Goal: Task Accomplishment & Management: Use online tool/utility

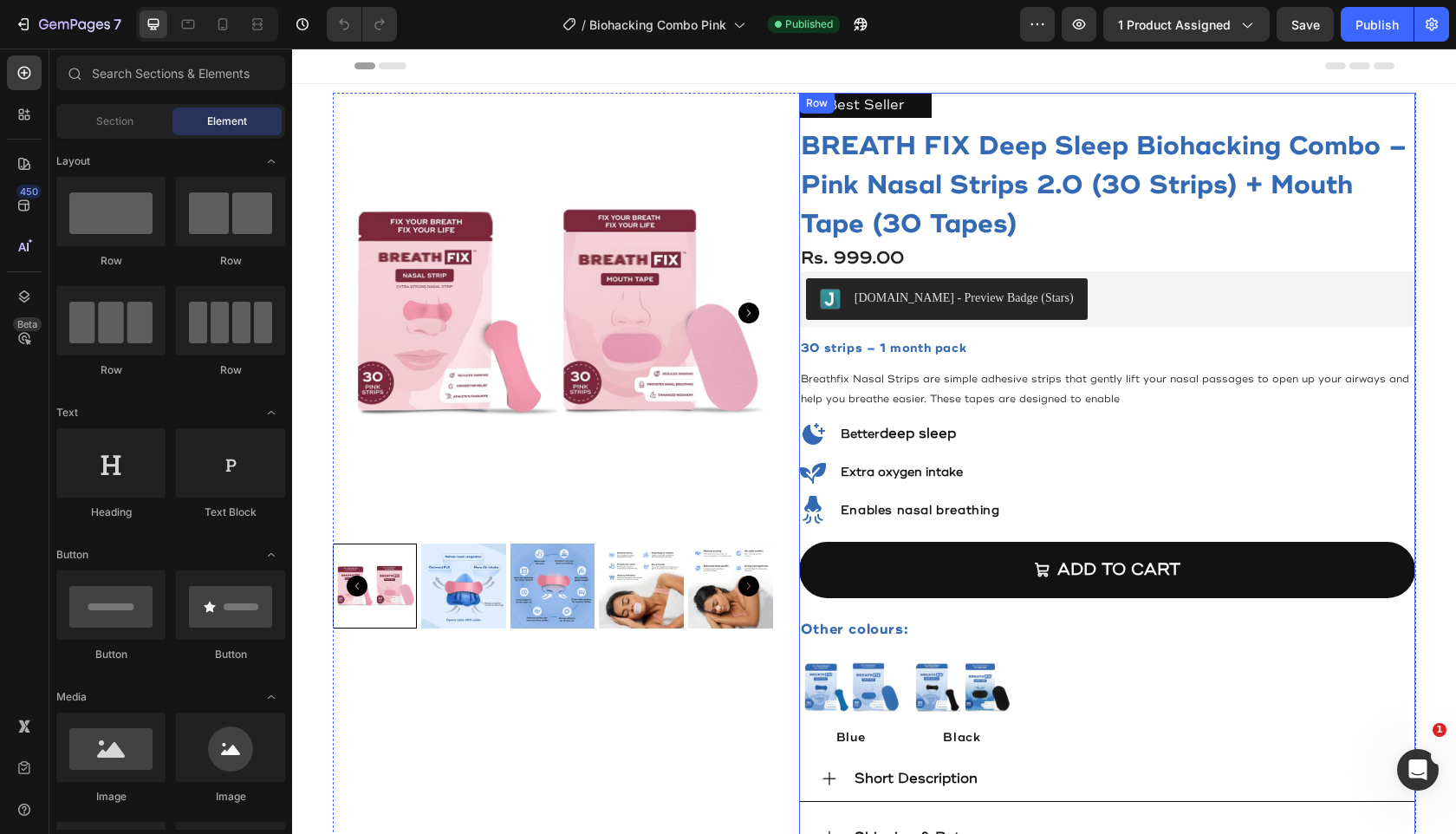
click at [1032, 522] on div "Best Seller Text Block BREATH FIX Deep Sleep Biohacking Combo – Pink Nasal Stri…" at bounding box center [1108, 478] width 617 height 770
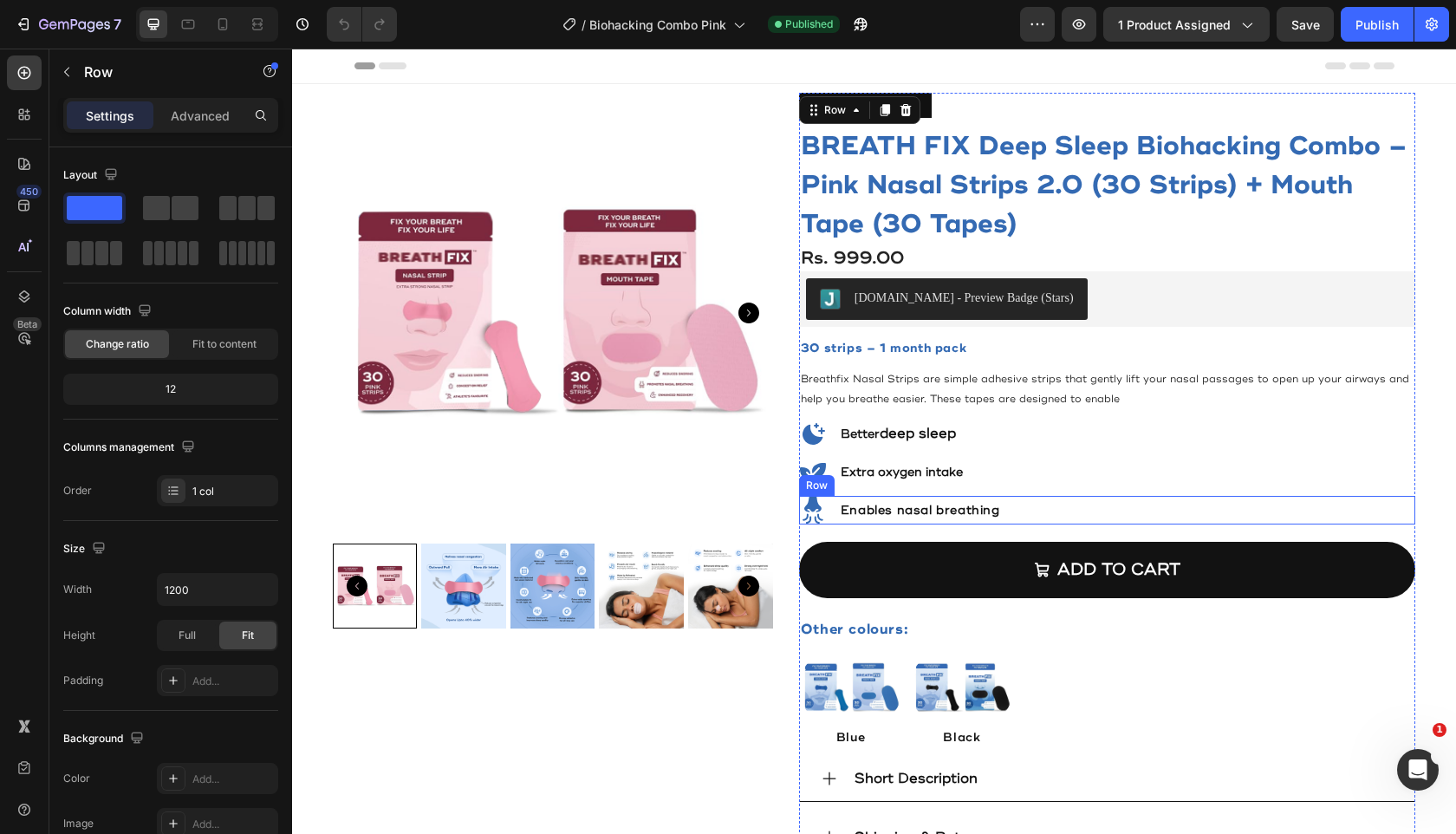
click at [1033, 519] on div "Icon Enables nasal breathing Heading Row" at bounding box center [1108, 511] width 617 height 30
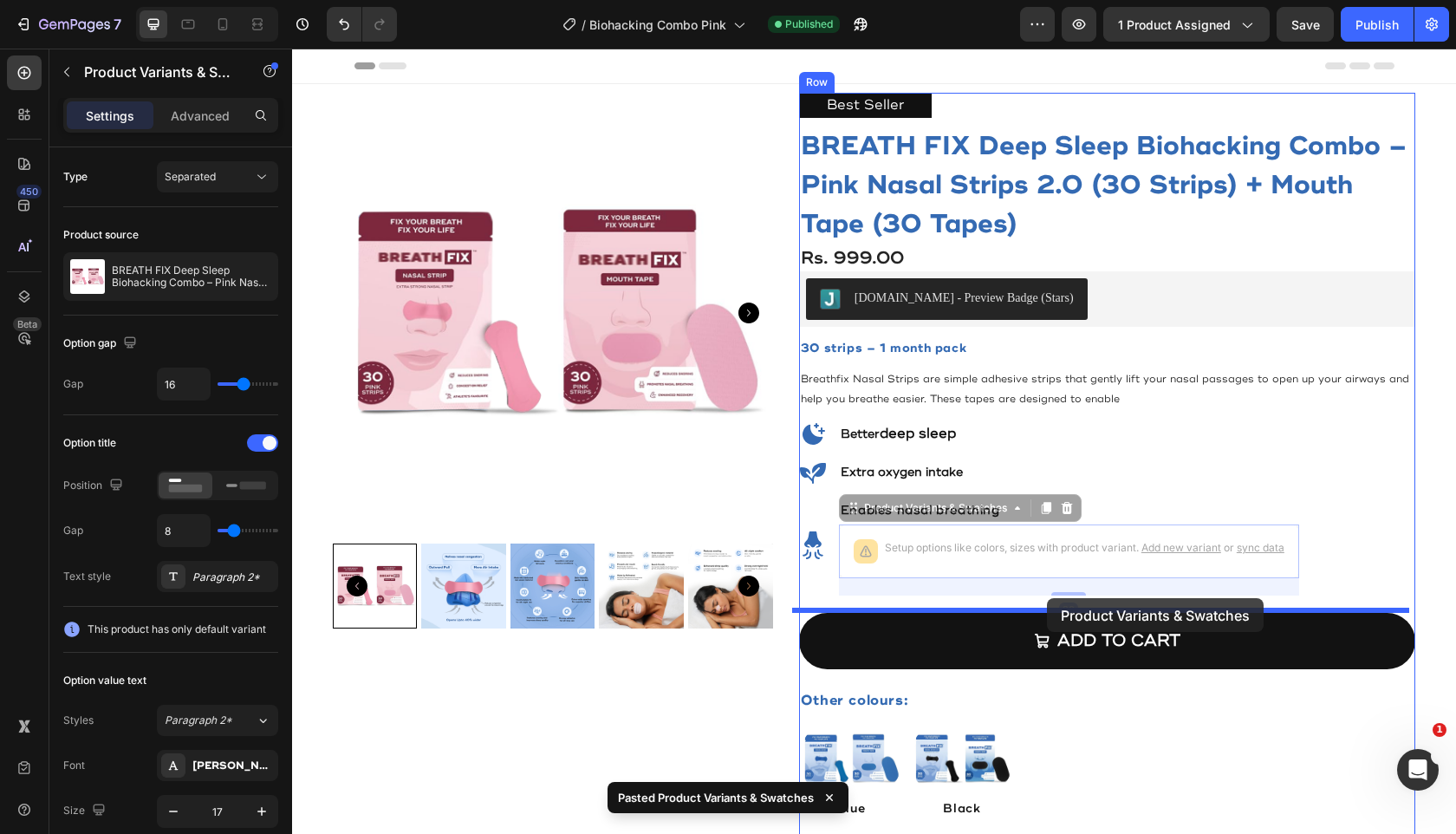
drag, startPoint x: 1048, startPoint y: 535, endPoint x: 1046, endPoint y: 595, distance: 60.0
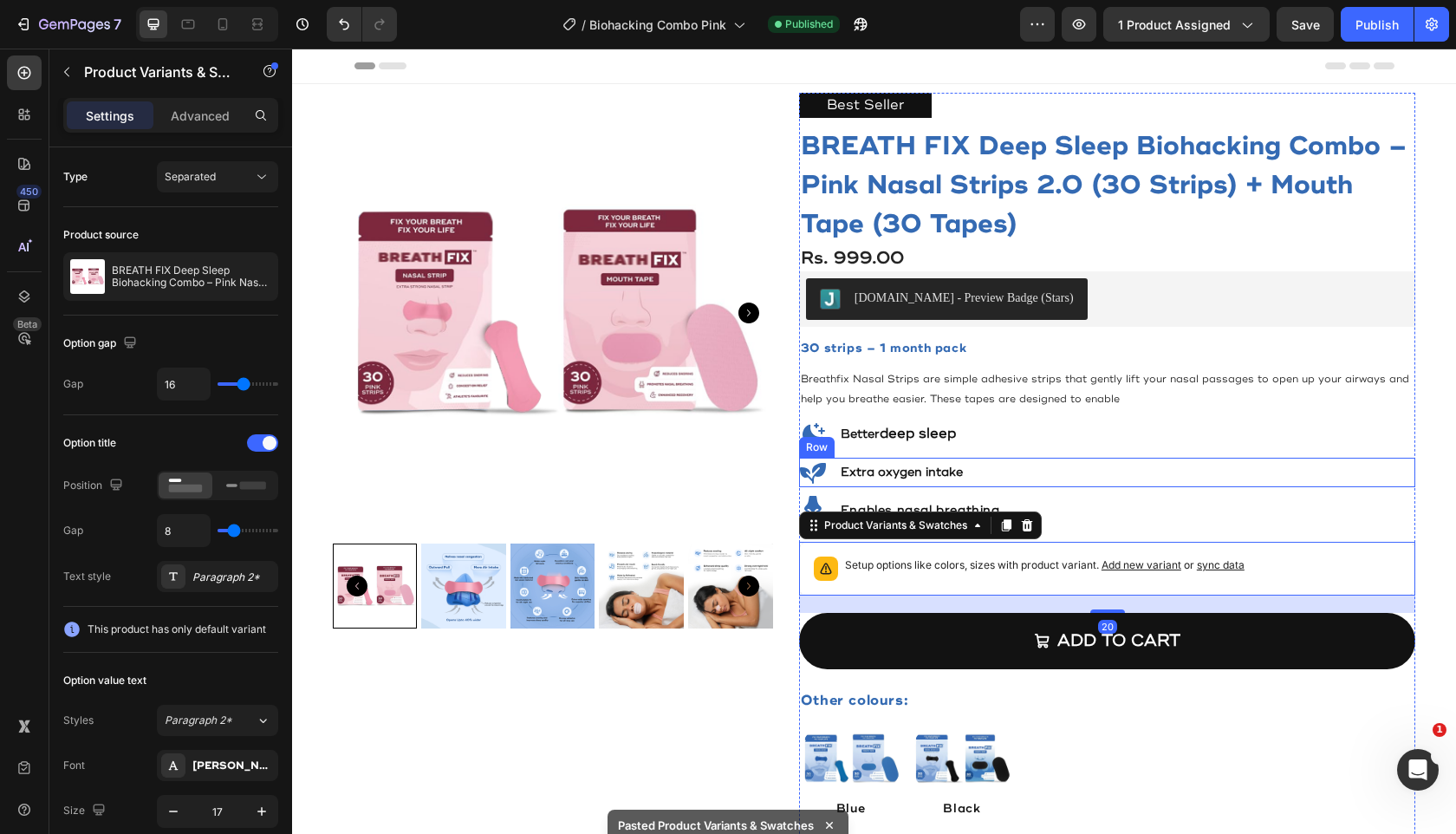
click at [1083, 467] on div "Icon Extra oxygen intake Heading Row" at bounding box center [1108, 473] width 617 height 30
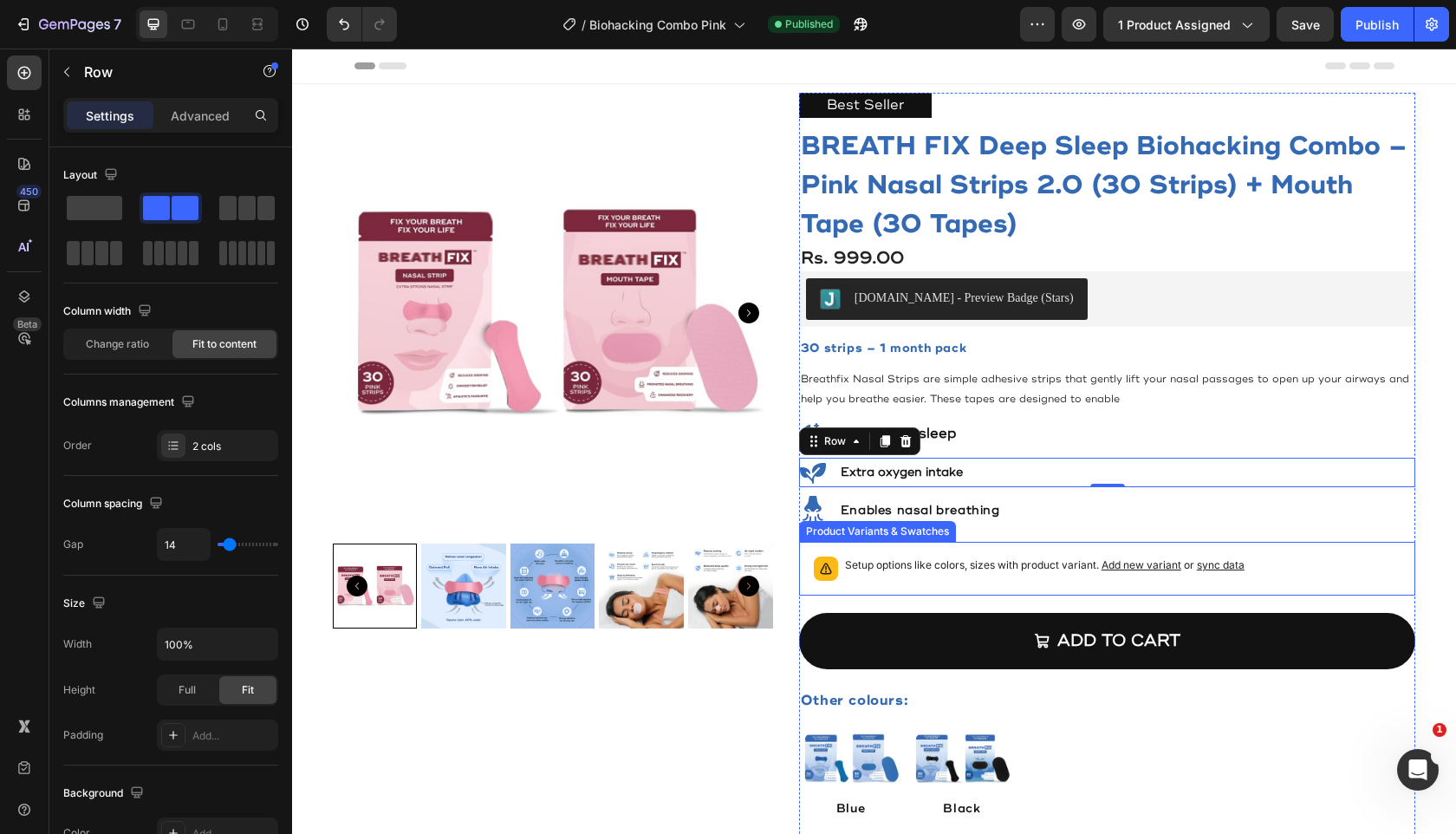
click at [1206, 567] on span "sync data" at bounding box center [1221, 564] width 47 height 13
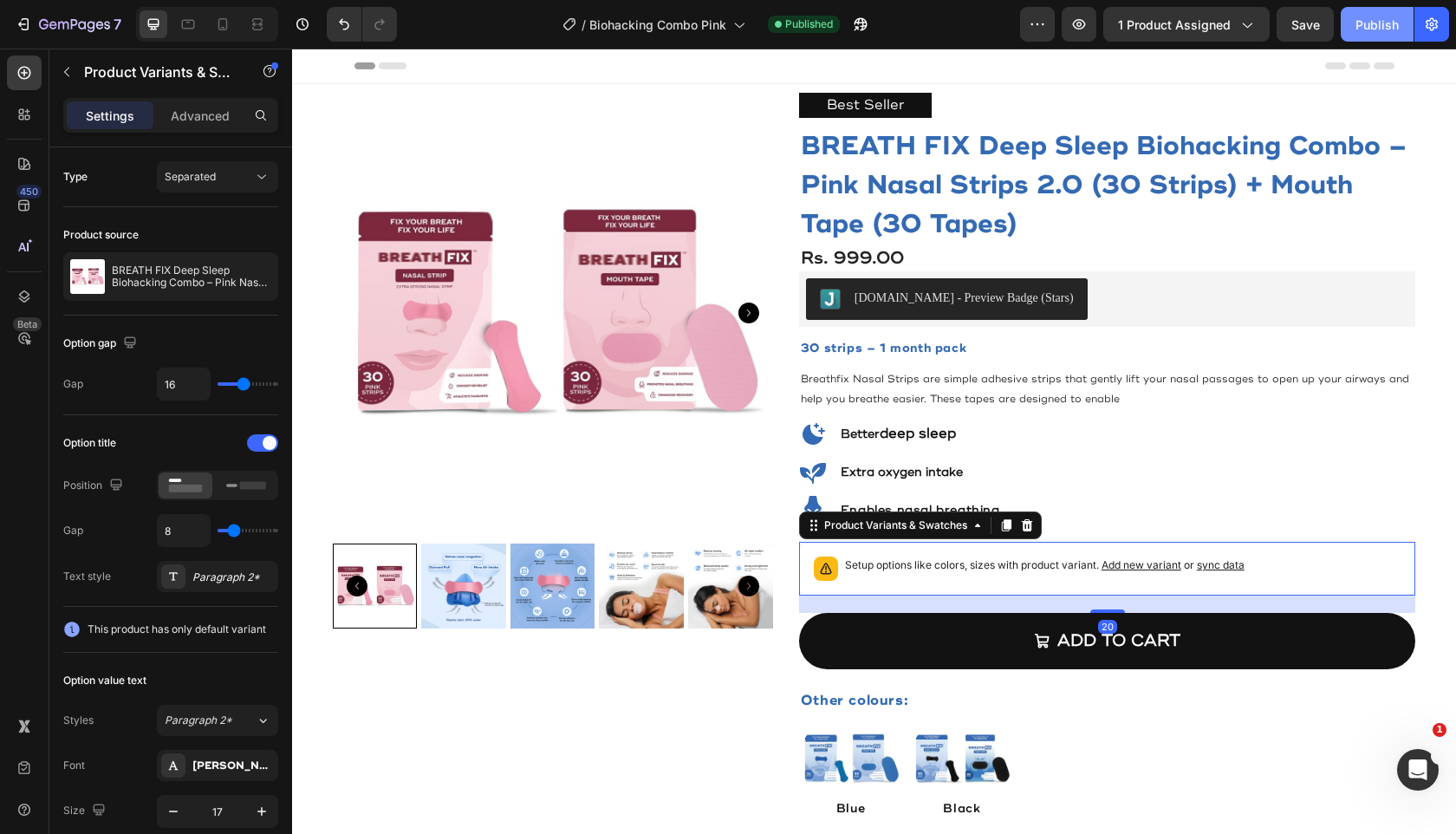
click at [1383, 34] on button "Publish" at bounding box center [1377, 24] width 73 height 34
click at [1390, 31] on div "Publish" at bounding box center [1377, 25] width 43 height 18
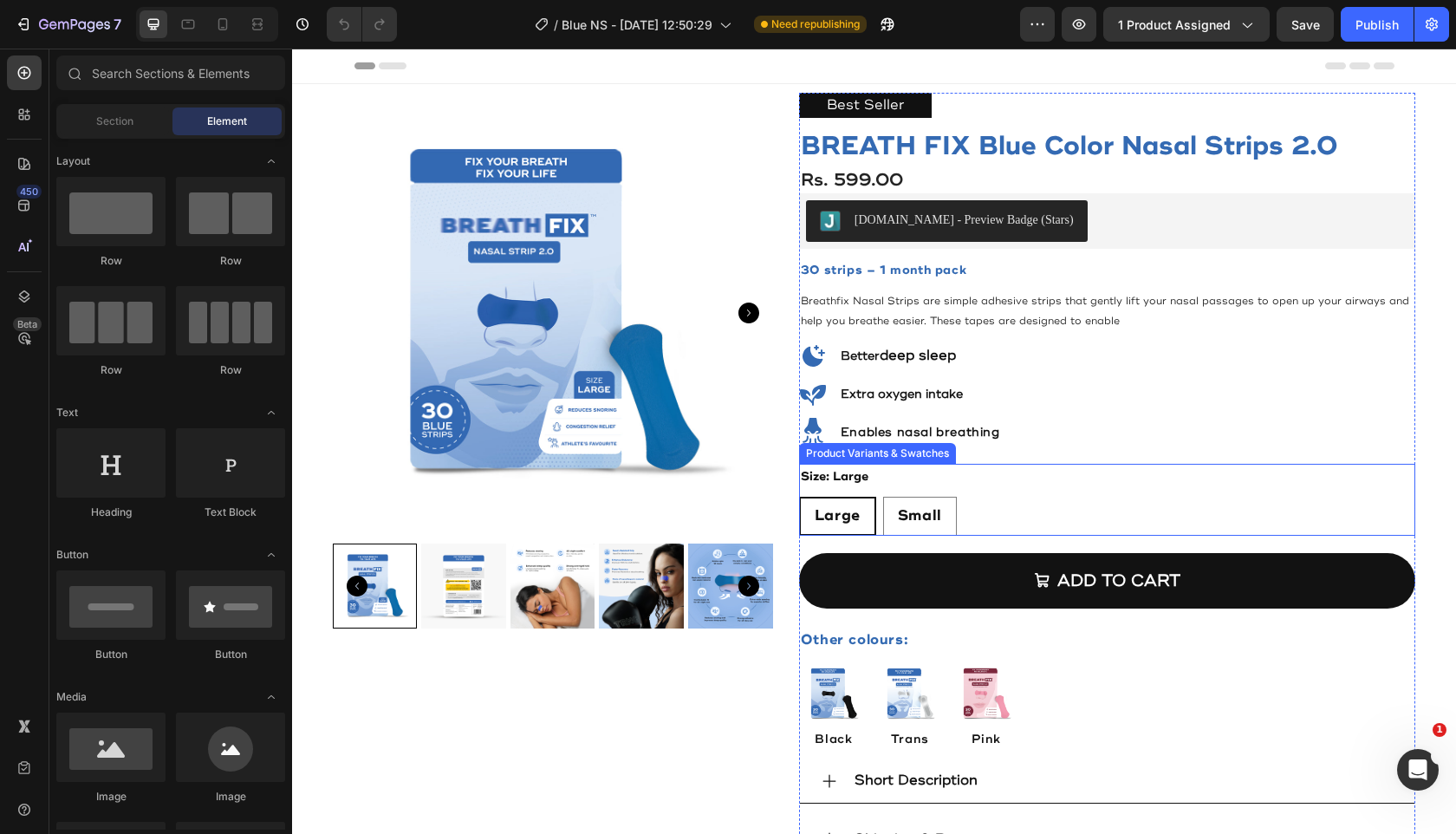
click at [977, 515] on div "Large Large Large Small Small Small" at bounding box center [1108, 516] width 617 height 39
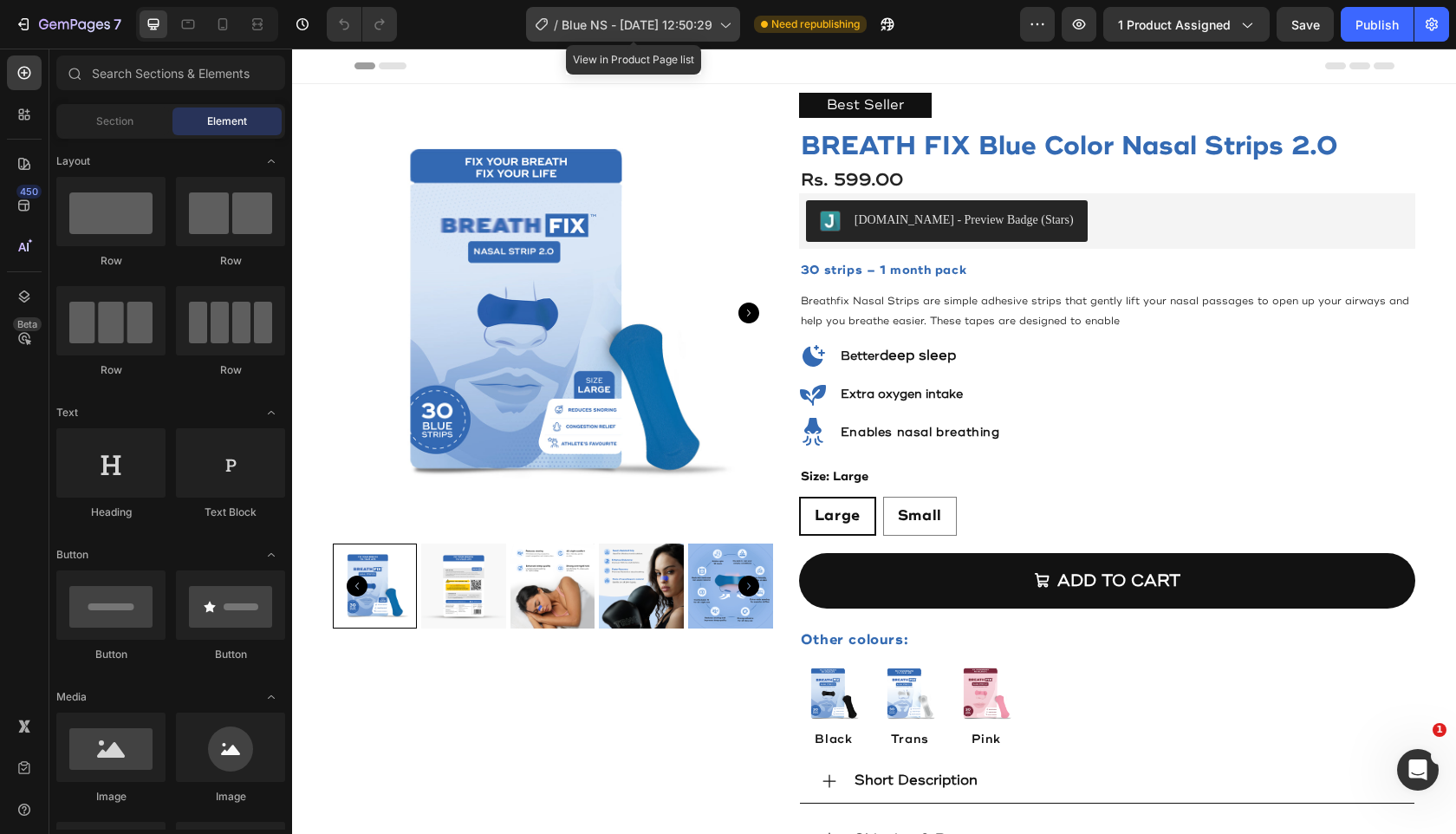
click at [608, 34] on div "/ Blue NS - [DATE] 12:50:29" at bounding box center [633, 24] width 215 height 34
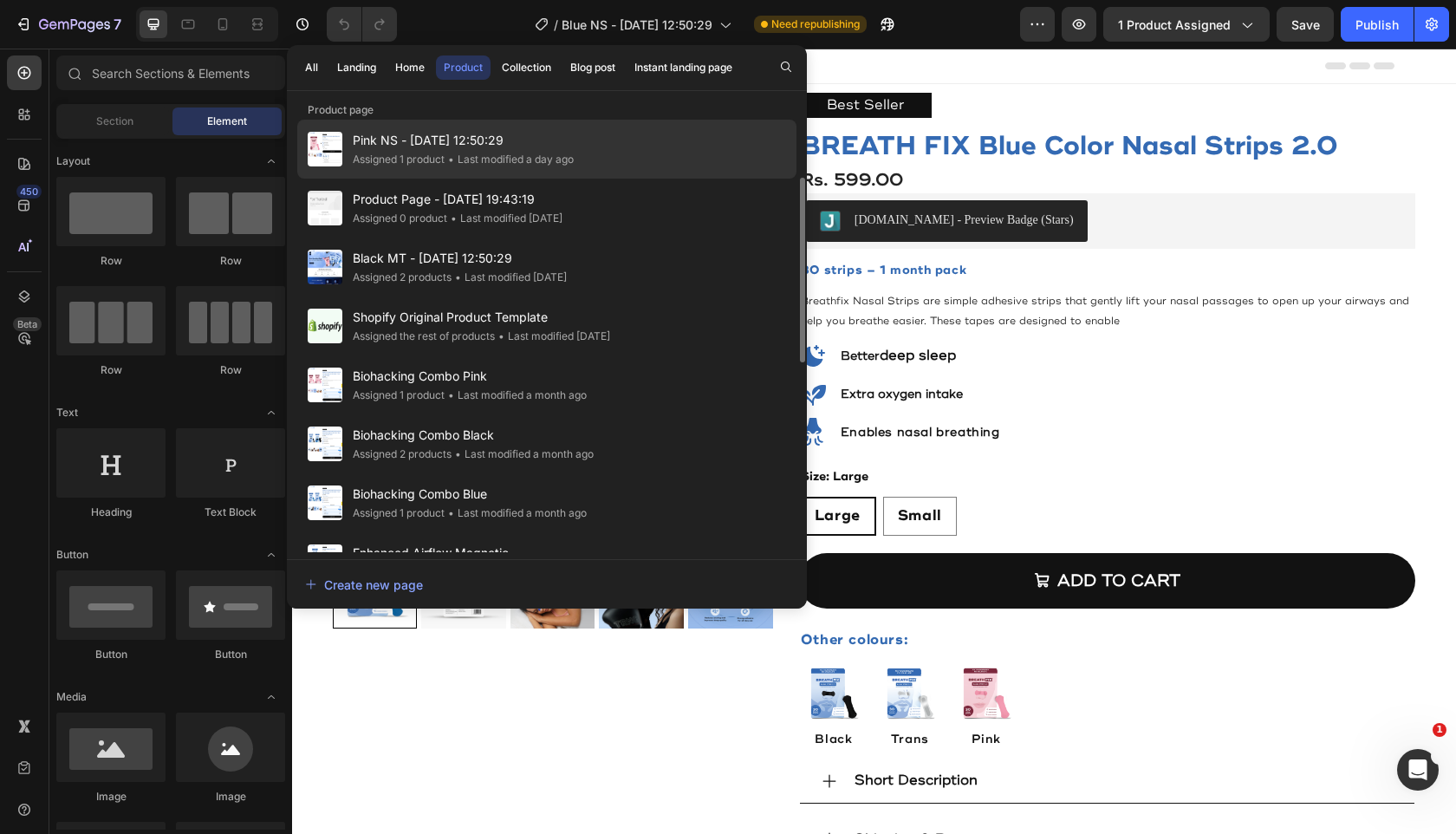
scroll to position [132, 0]
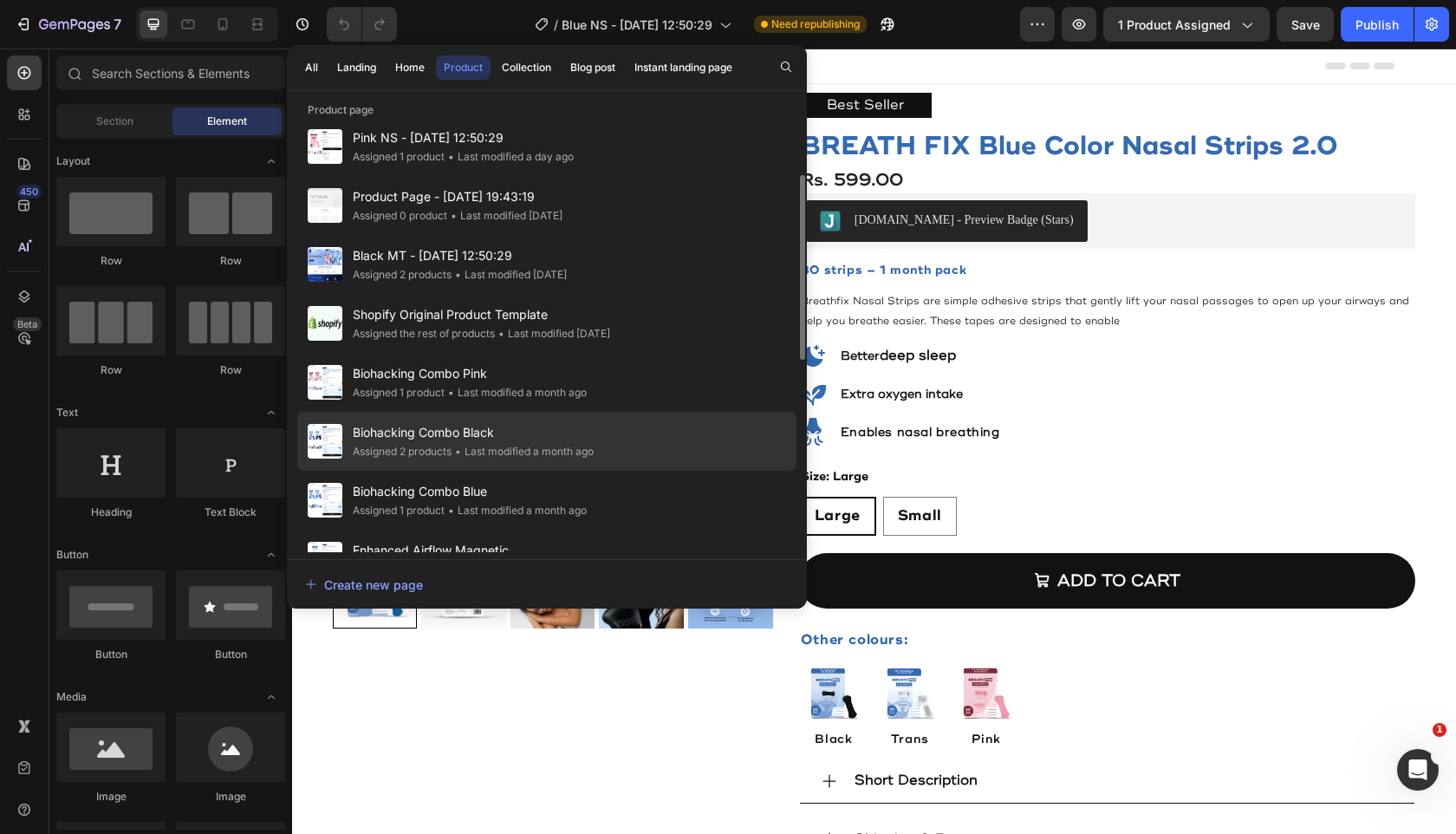
click at [555, 417] on div "Biohacking Combo Black Assigned 2 products • Last modified a month ago" at bounding box center [547, 440] width 499 height 59
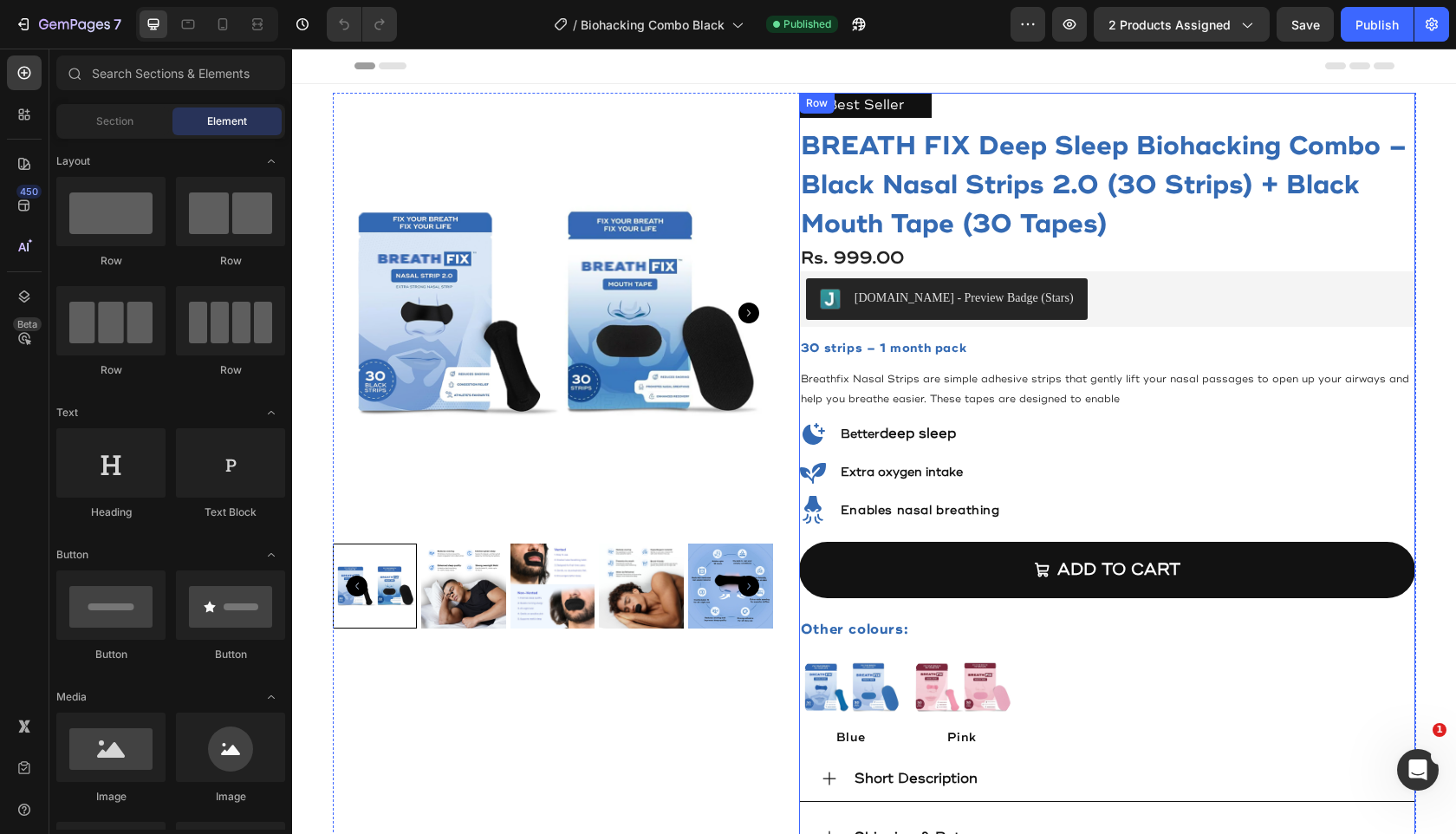
click at [873, 526] on div "Best Seller Text Block BREATH FIX Deep Sleep Biohacking Combo – Black Nasal Str…" at bounding box center [1108, 478] width 617 height 770
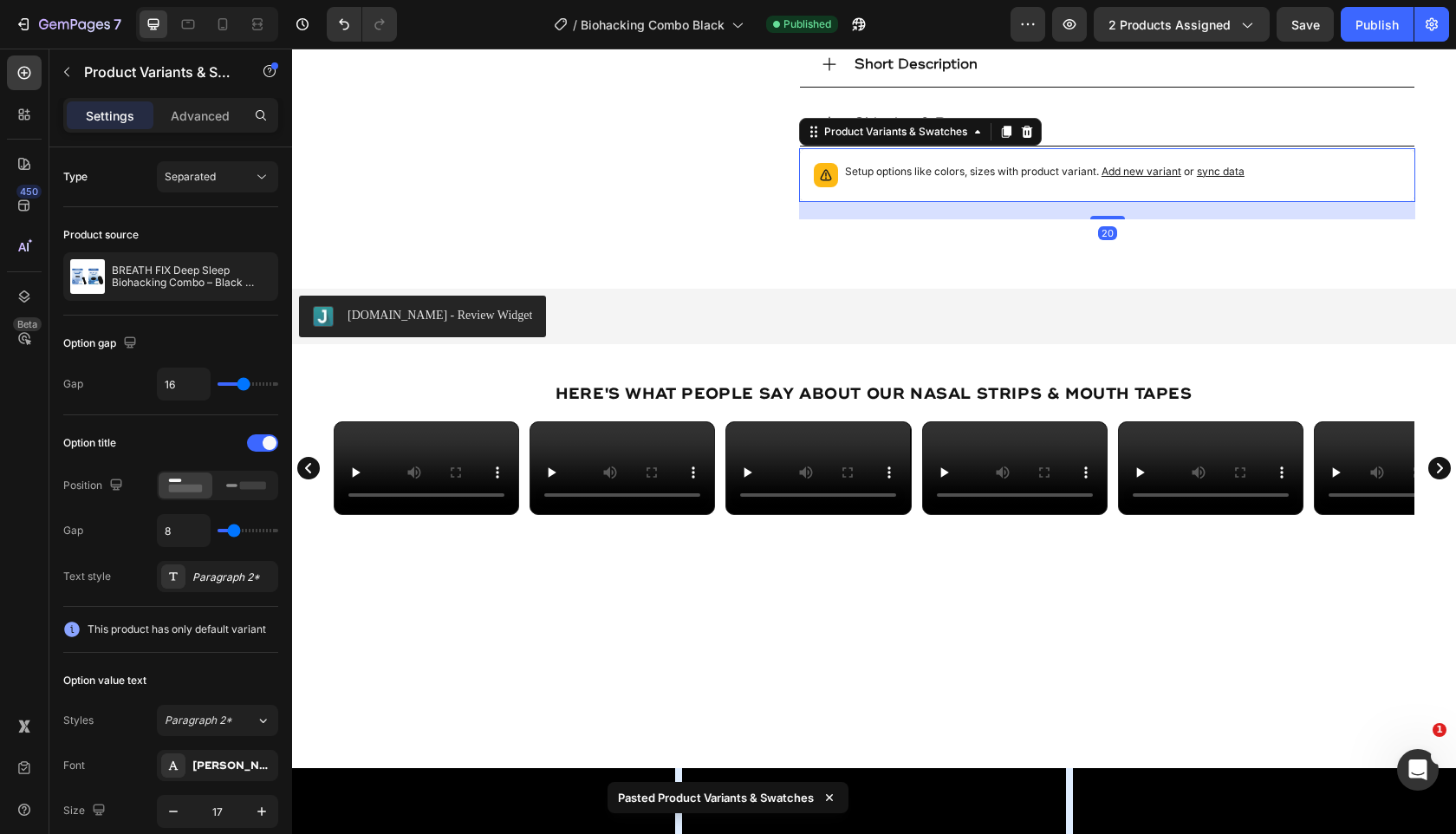
scroll to position [750, 0]
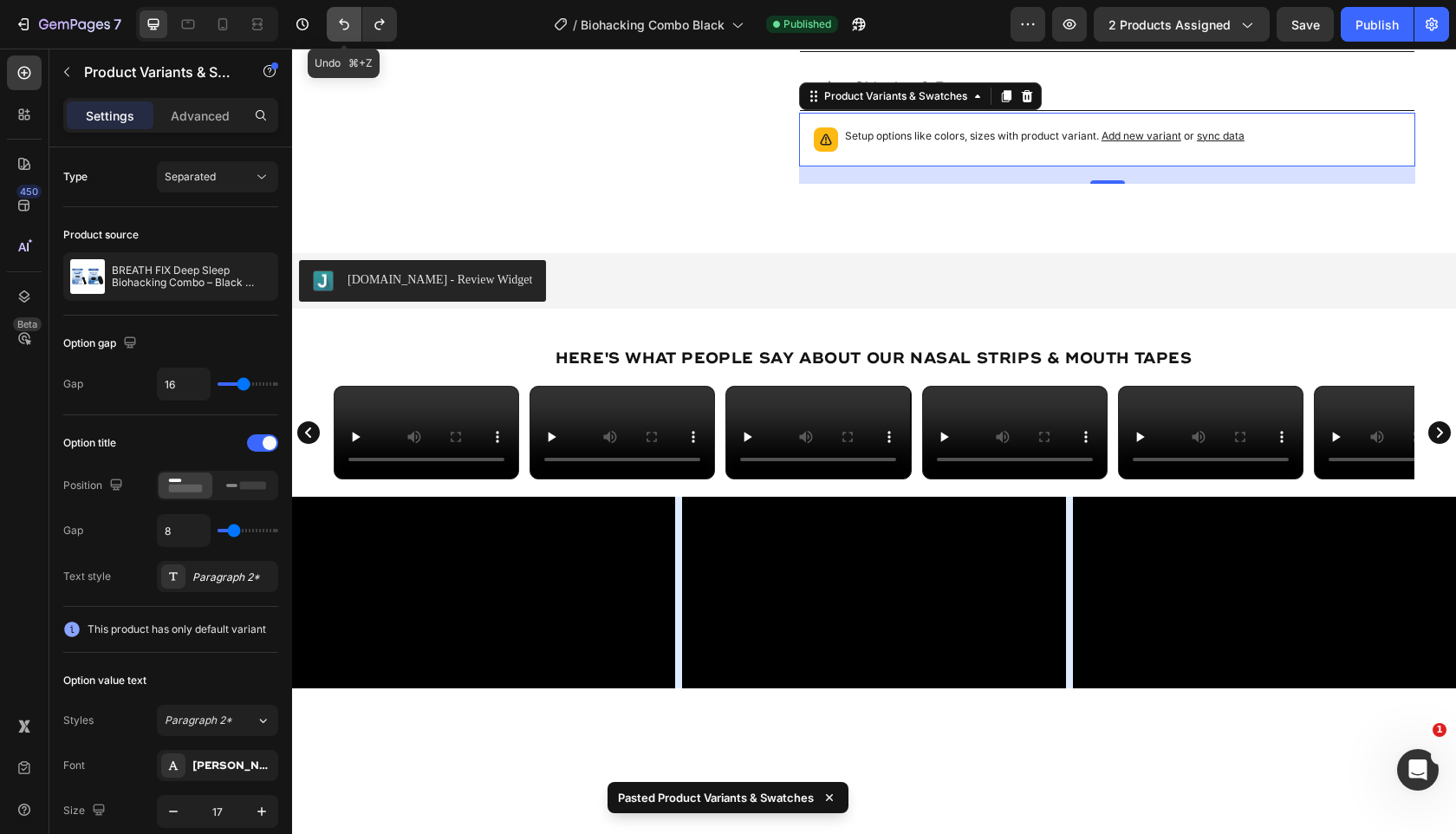
click at [346, 28] on icon "Undo/Redo" at bounding box center [345, 25] width 11 height 11
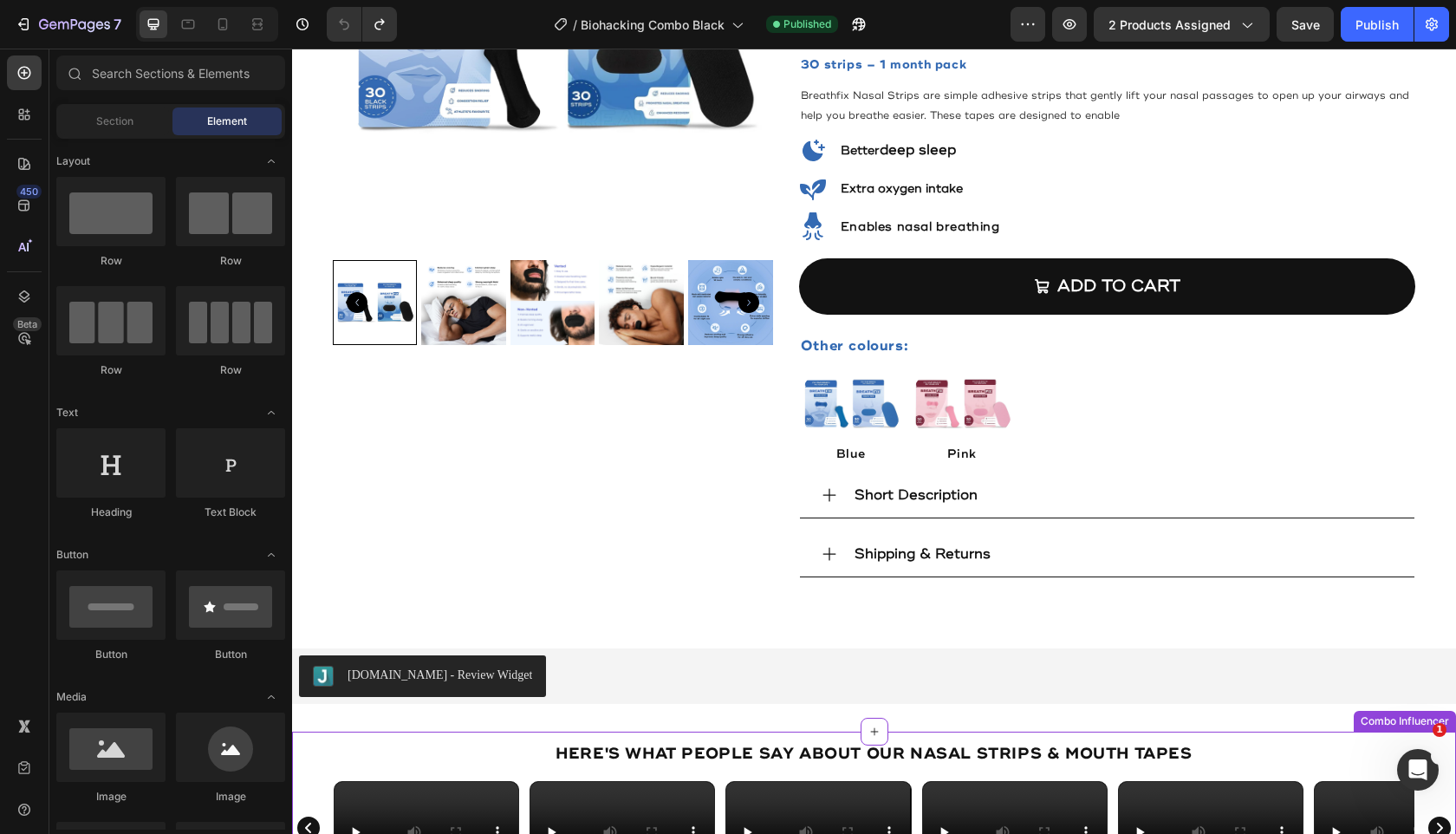
scroll to position [216, 0]
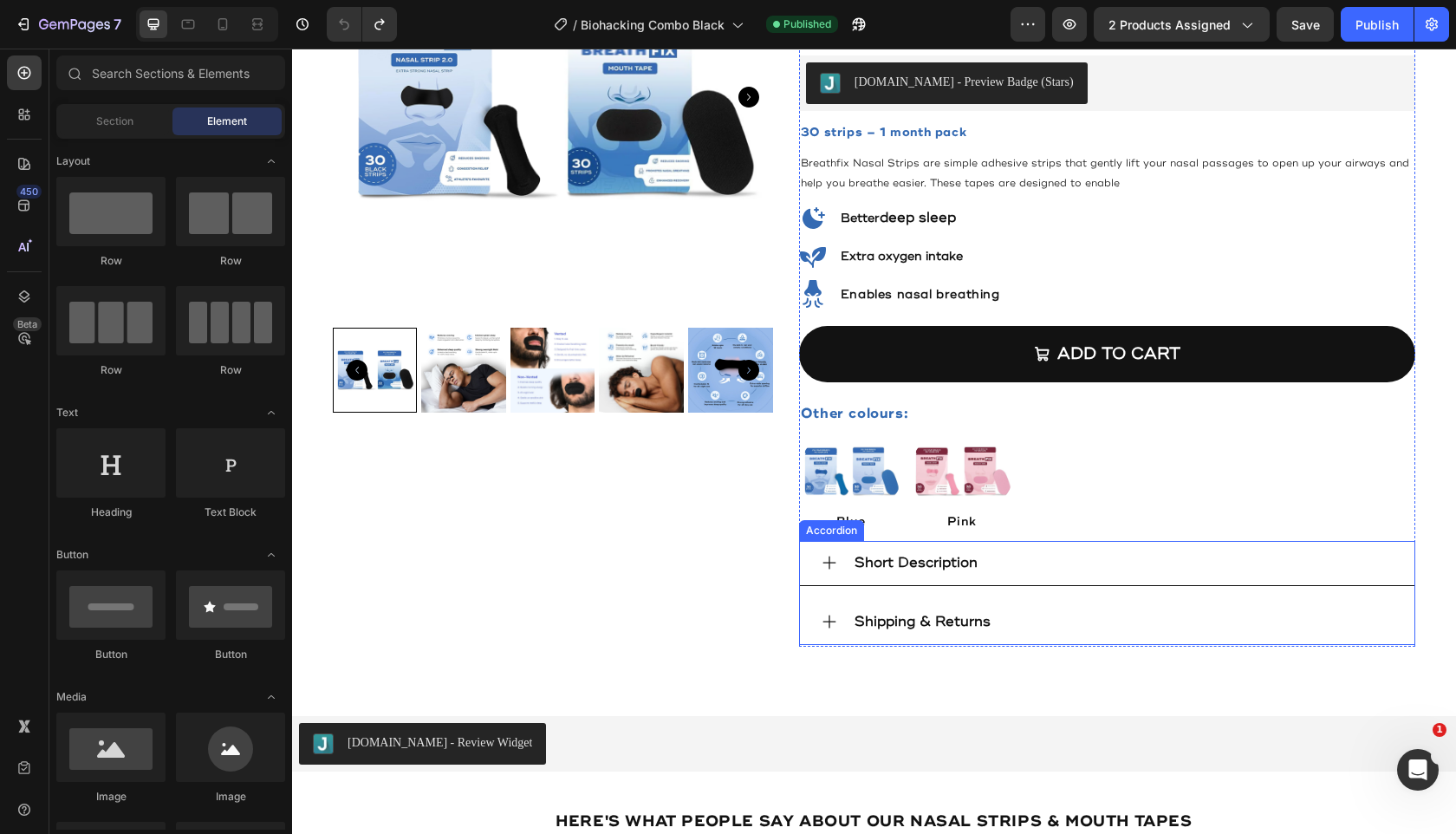
click at [836, 563] on div "Short Description" at bounding box center [1108, 562] width 615 height 45
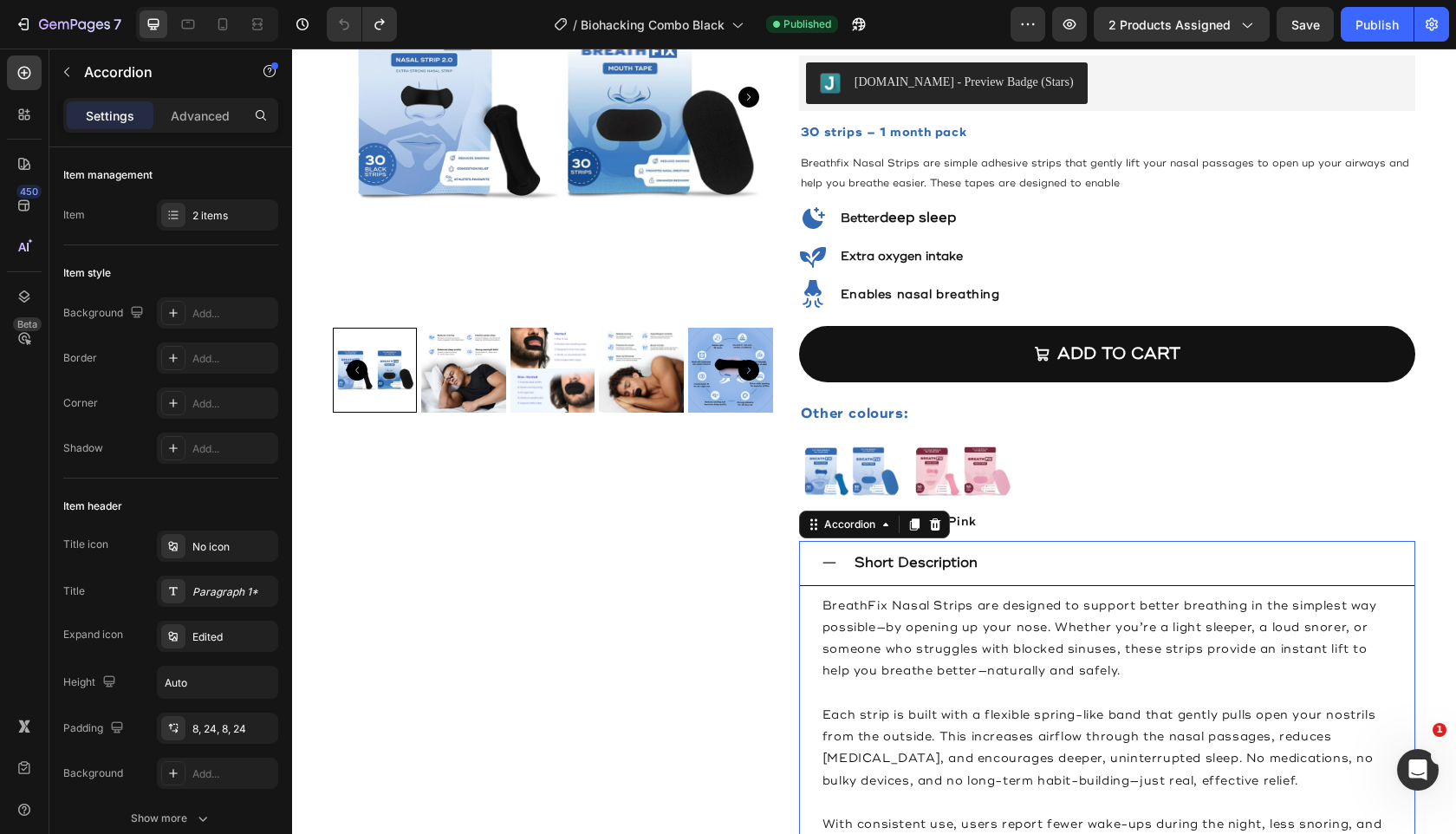
click at [832, 561] on div "Short Description" at bounding box center [1108, 562] width 615 height 45
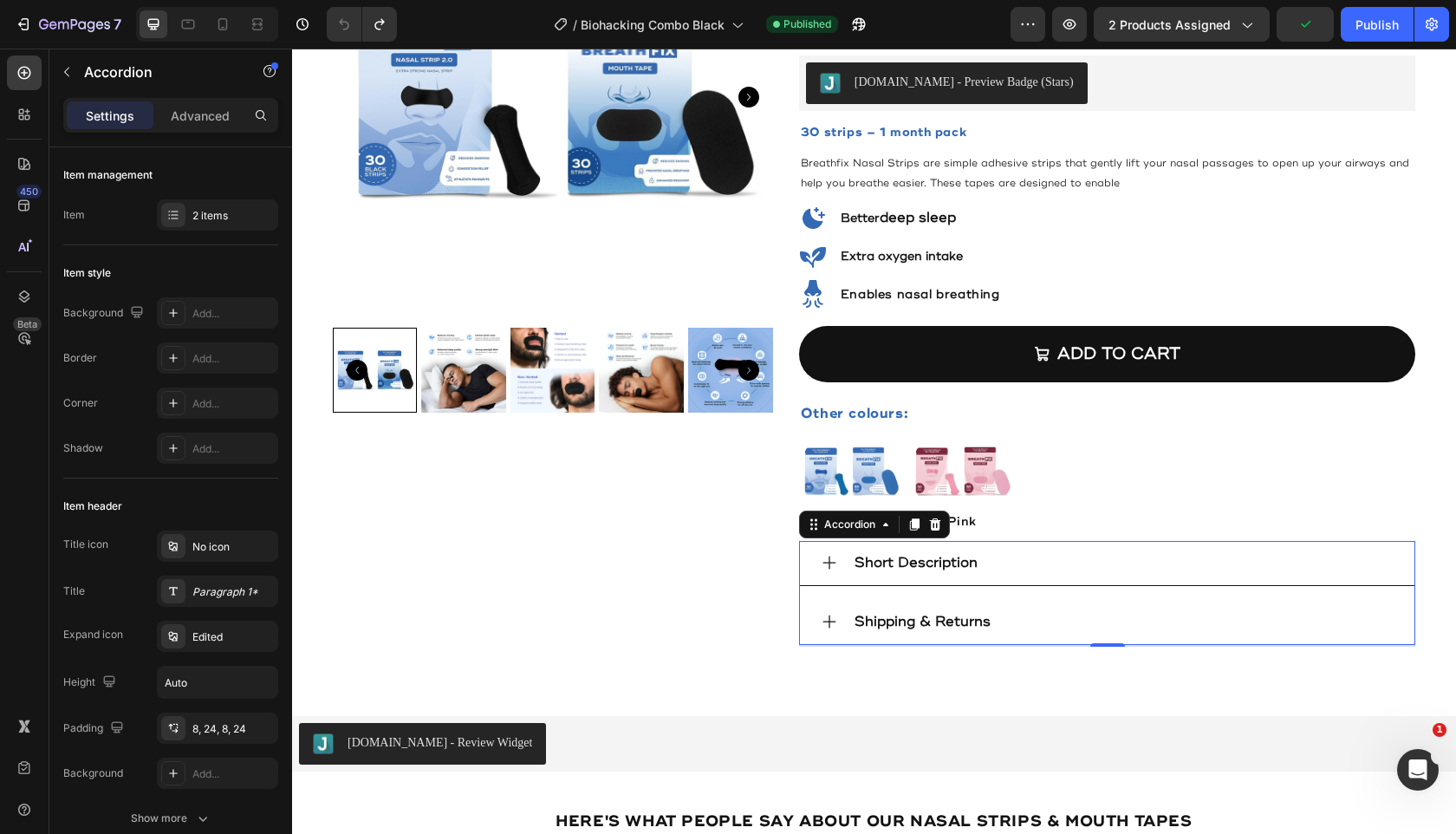
click at [821, 614] on icon at bounding box center [830, 621] width 18 height 18
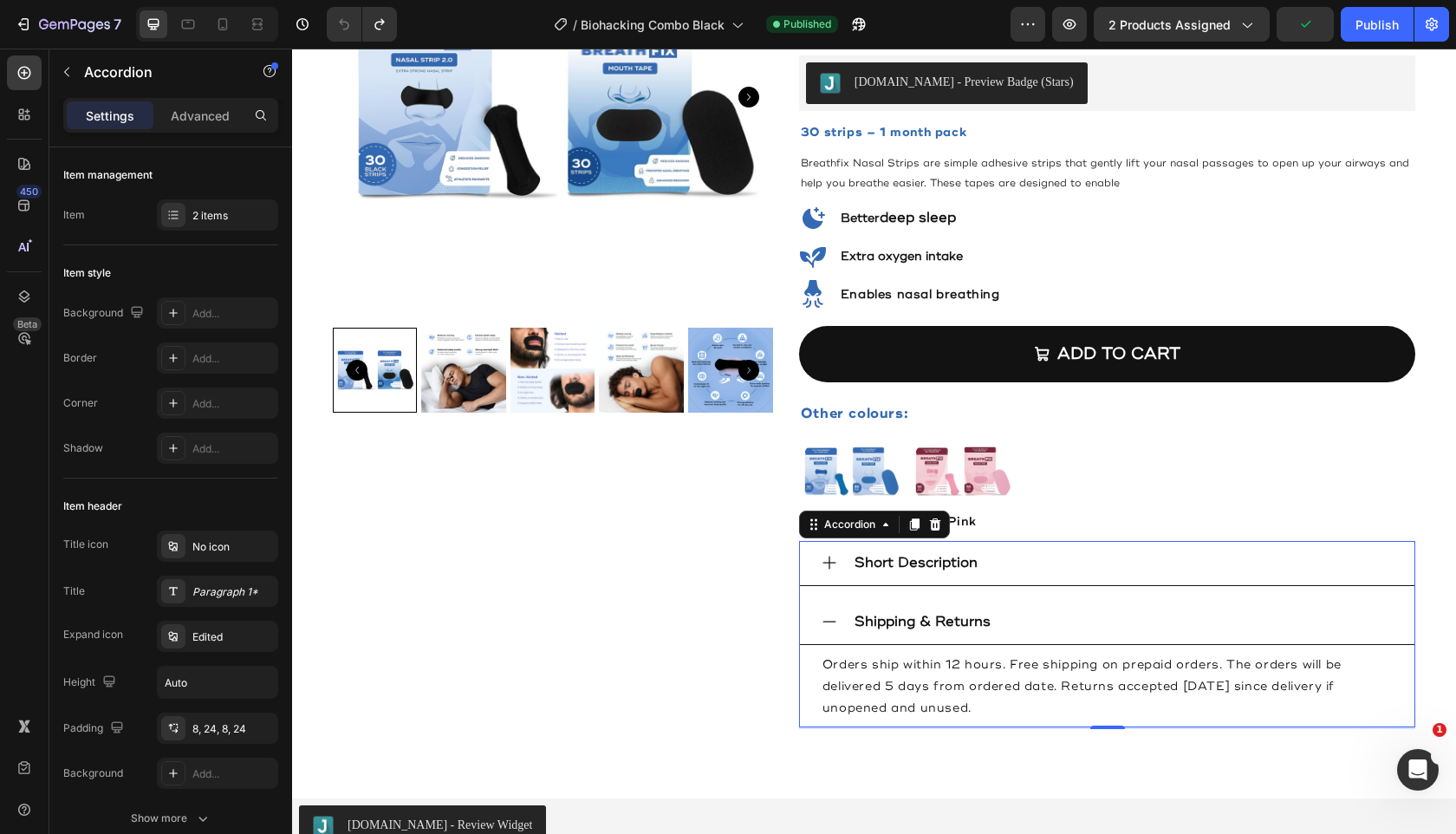
click at [821, 614] on icon at bounding box center [830, 621] width 18 height 18
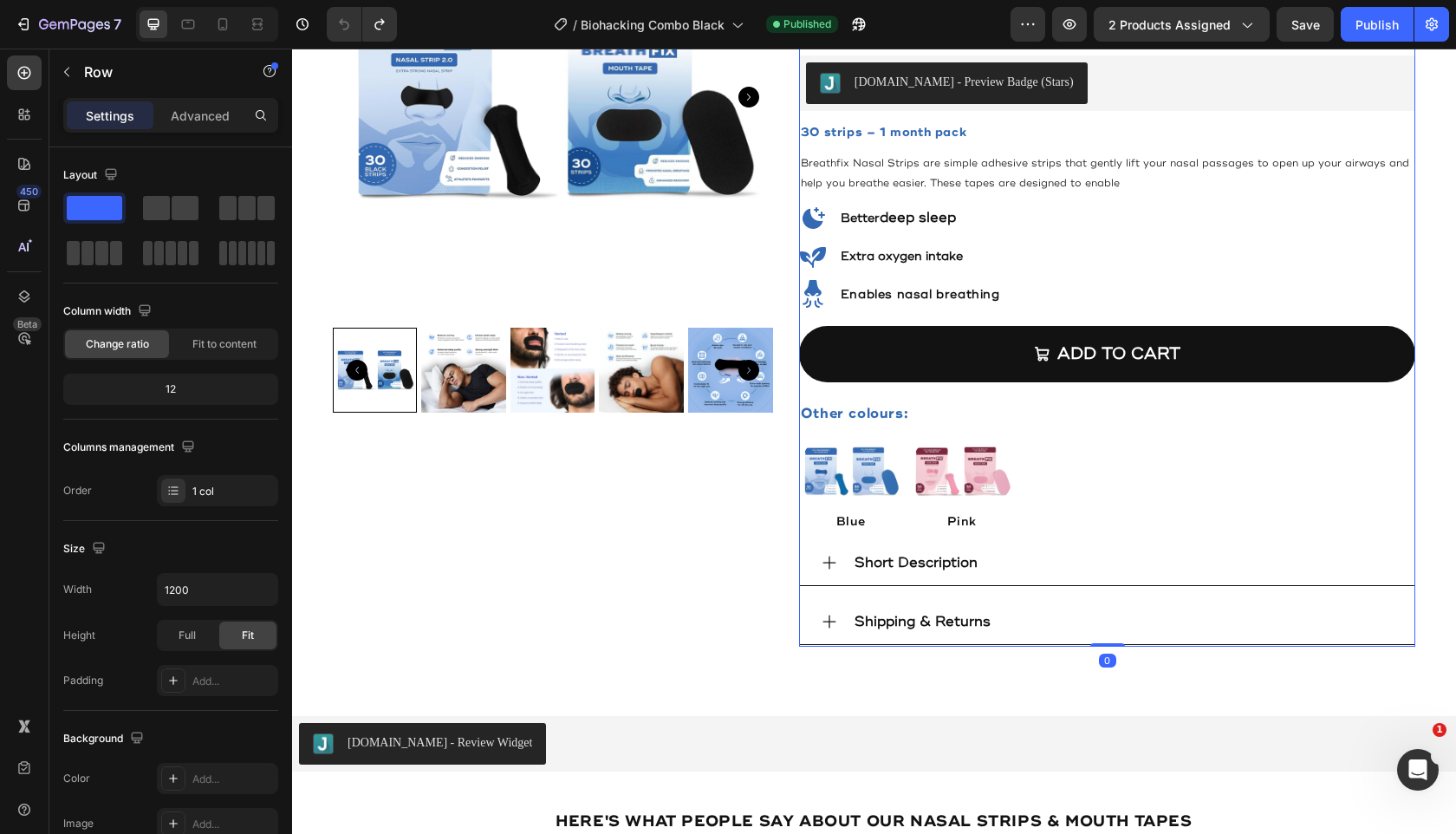
click at [918, 310] on div "Best Seller Text Block BREATH FIX Deep Sleep Biohacking Combo – Black Nasal Str…" at bounding box center [1108, 262] width 617 height 770
click at [940, 302] on h2 "Enables nasal breathing" at bounding box center [920, 294] width 163 height 30
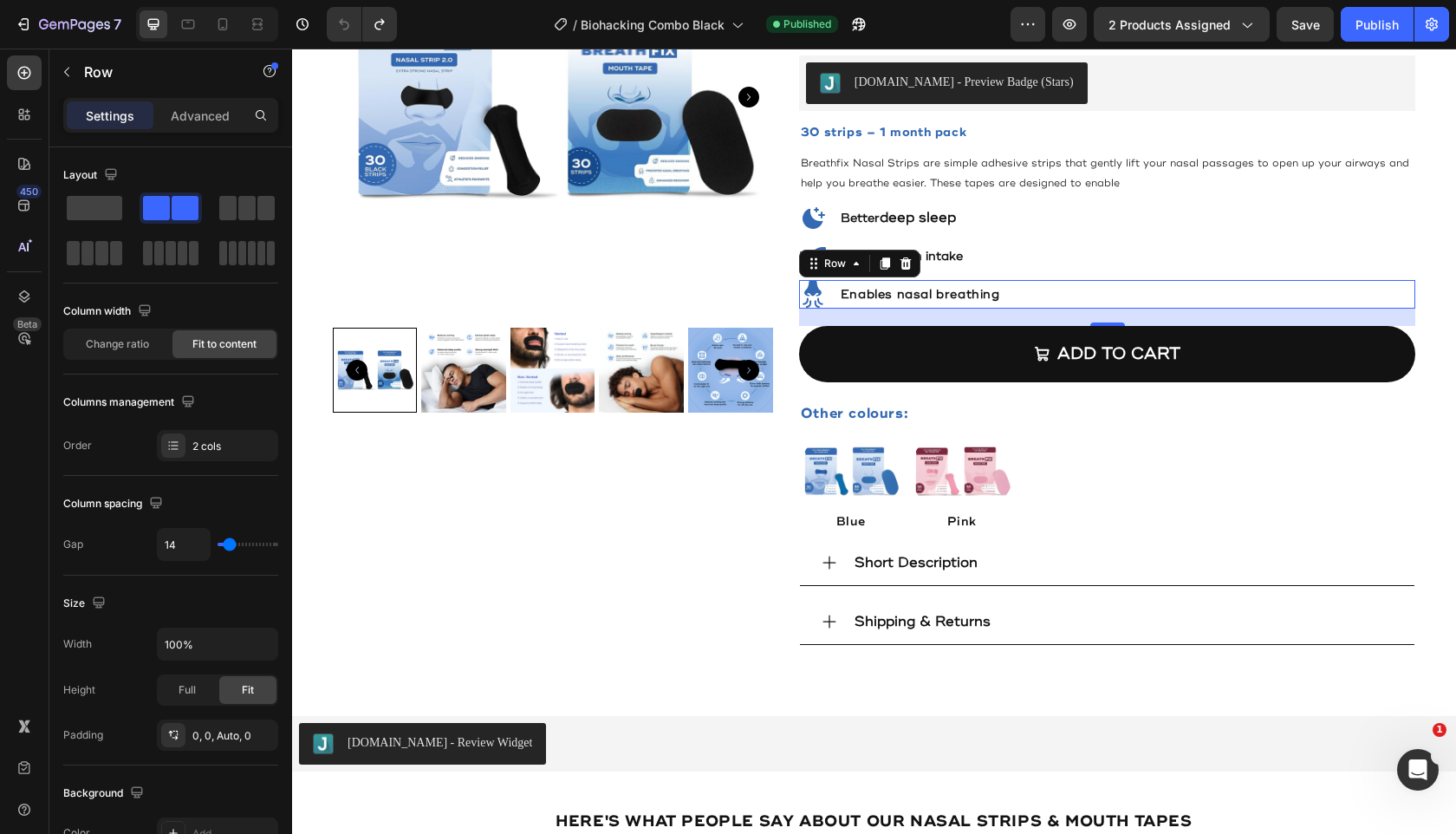
click at [1060, 303] on div "Icon Enables nasal breathing Heading Row 0" at bounding box center [1108, 294] width 617 height 30
click at [1079, 321] on div "20" at bounding box center [1108, 317] width 617 height 18
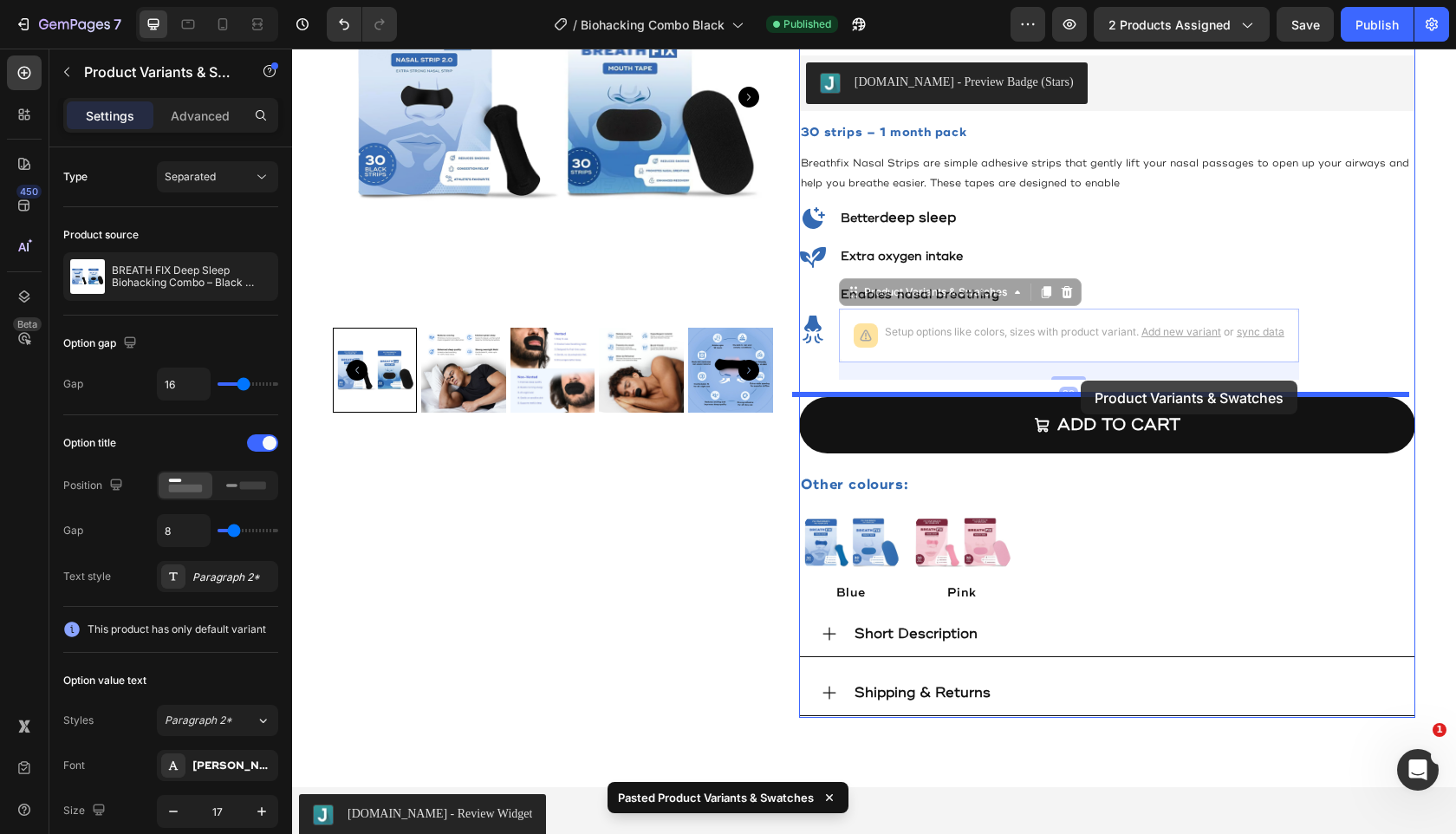
drag, startPoint x: 1080, startPoint y: 337, endPoint x: 1081, endPoint y: 381, distance: 44.0
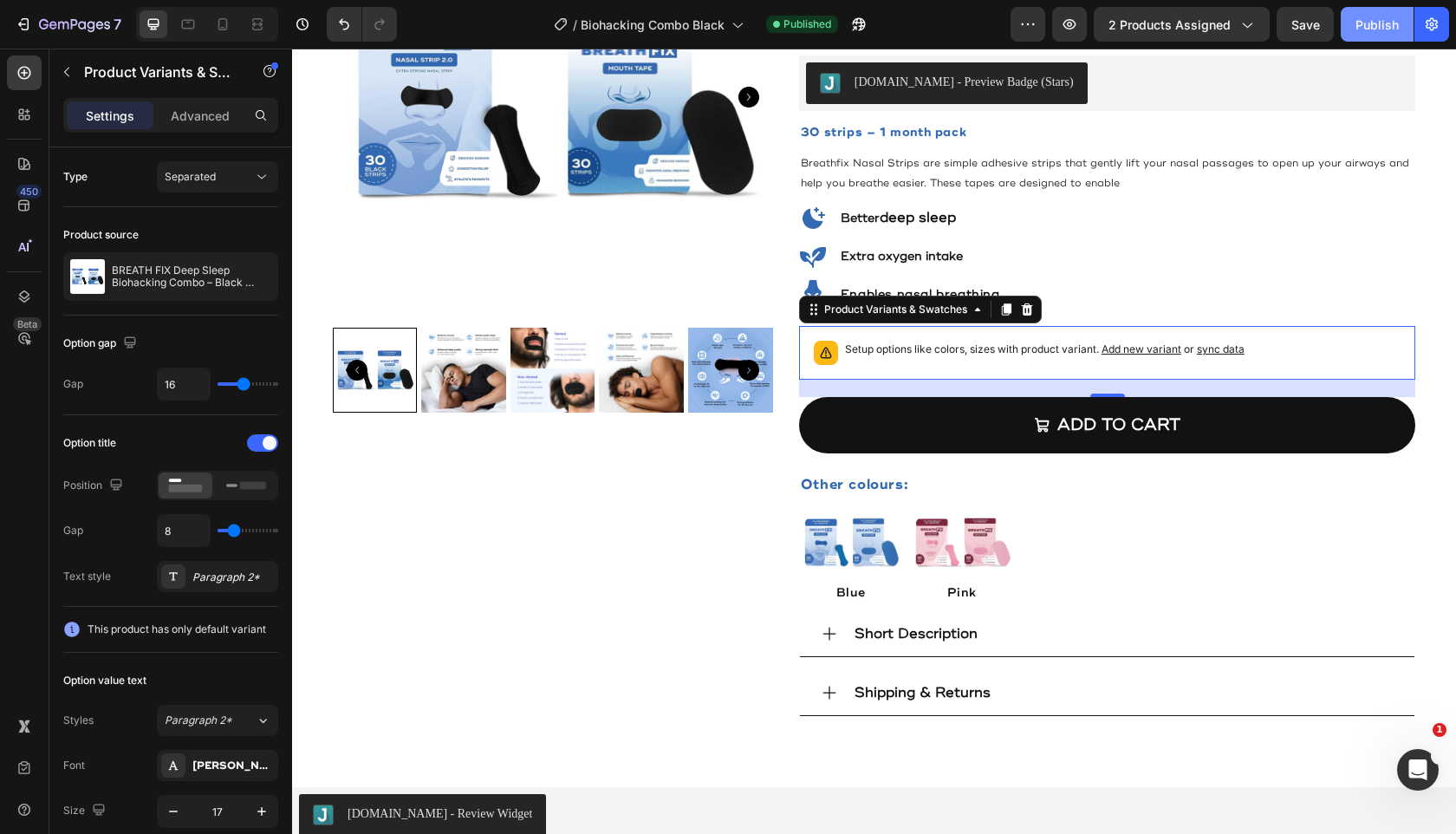
click at [1369, 28] on div "Publish" at bounding box center [1377, 25] width 43 height 18
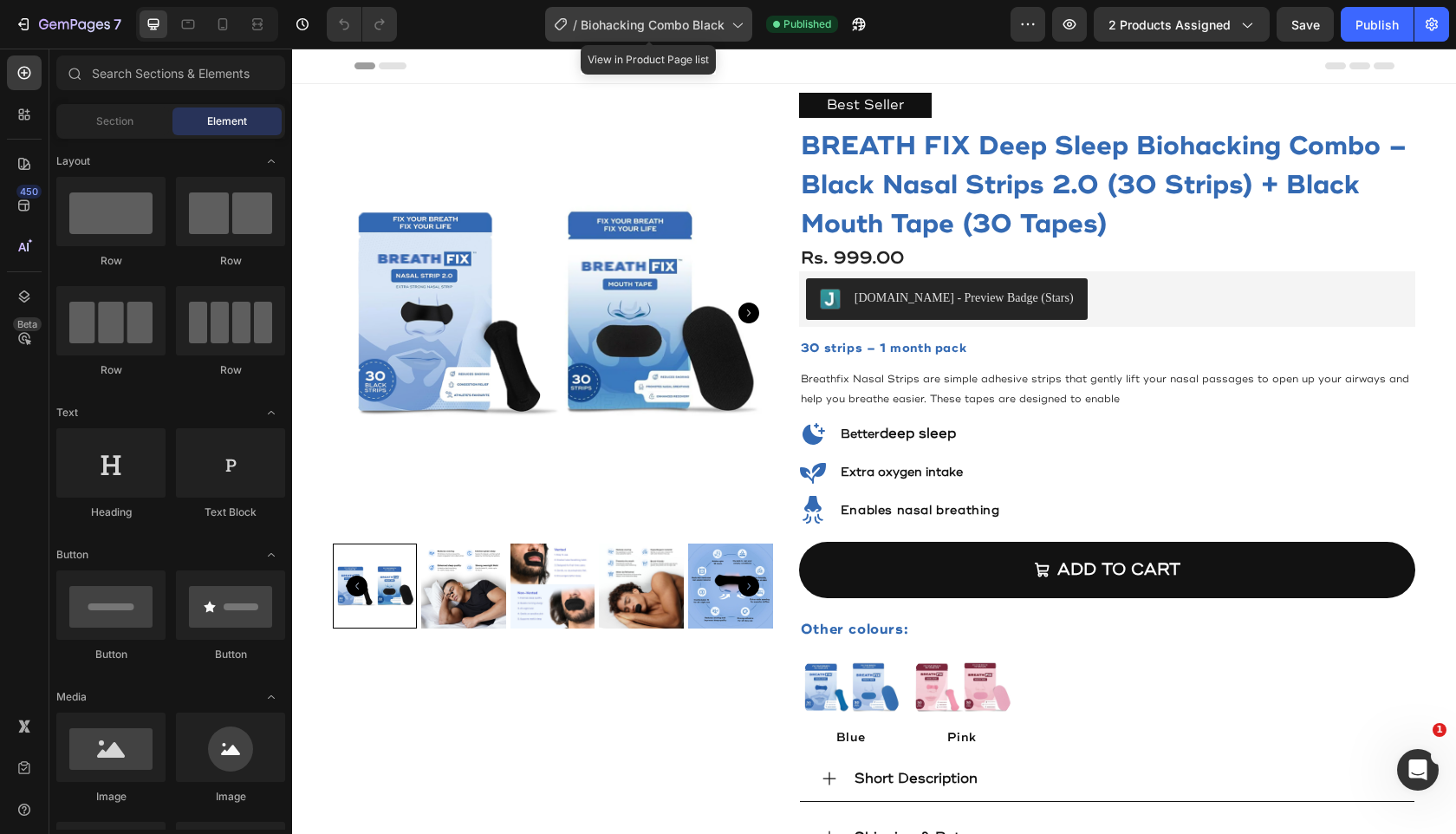
click at [625, 39] on div "/ Biohacking Combo Black" at bounding box center [649, 24] width 207 height 34
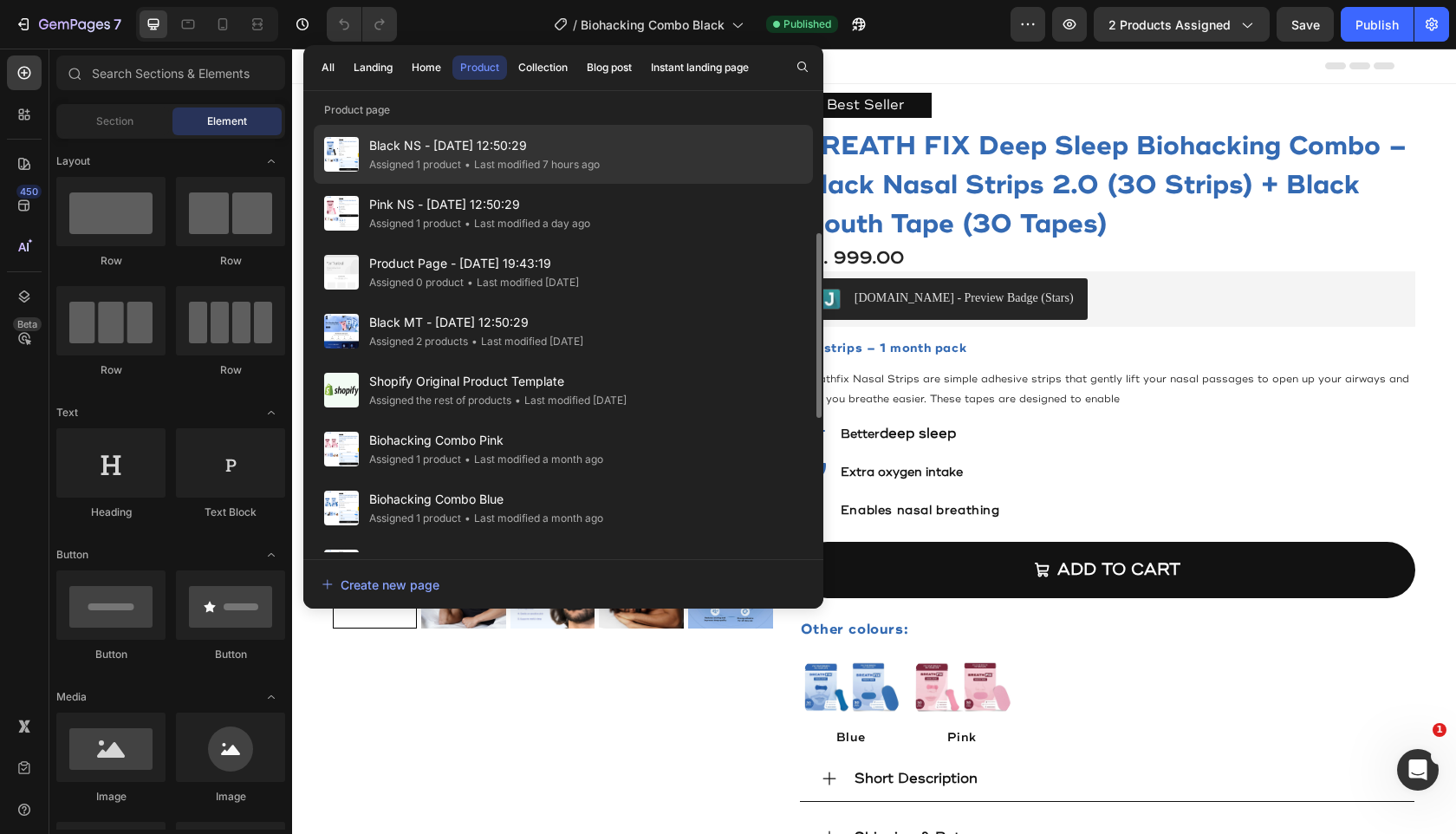
scroll to position [167, 0]
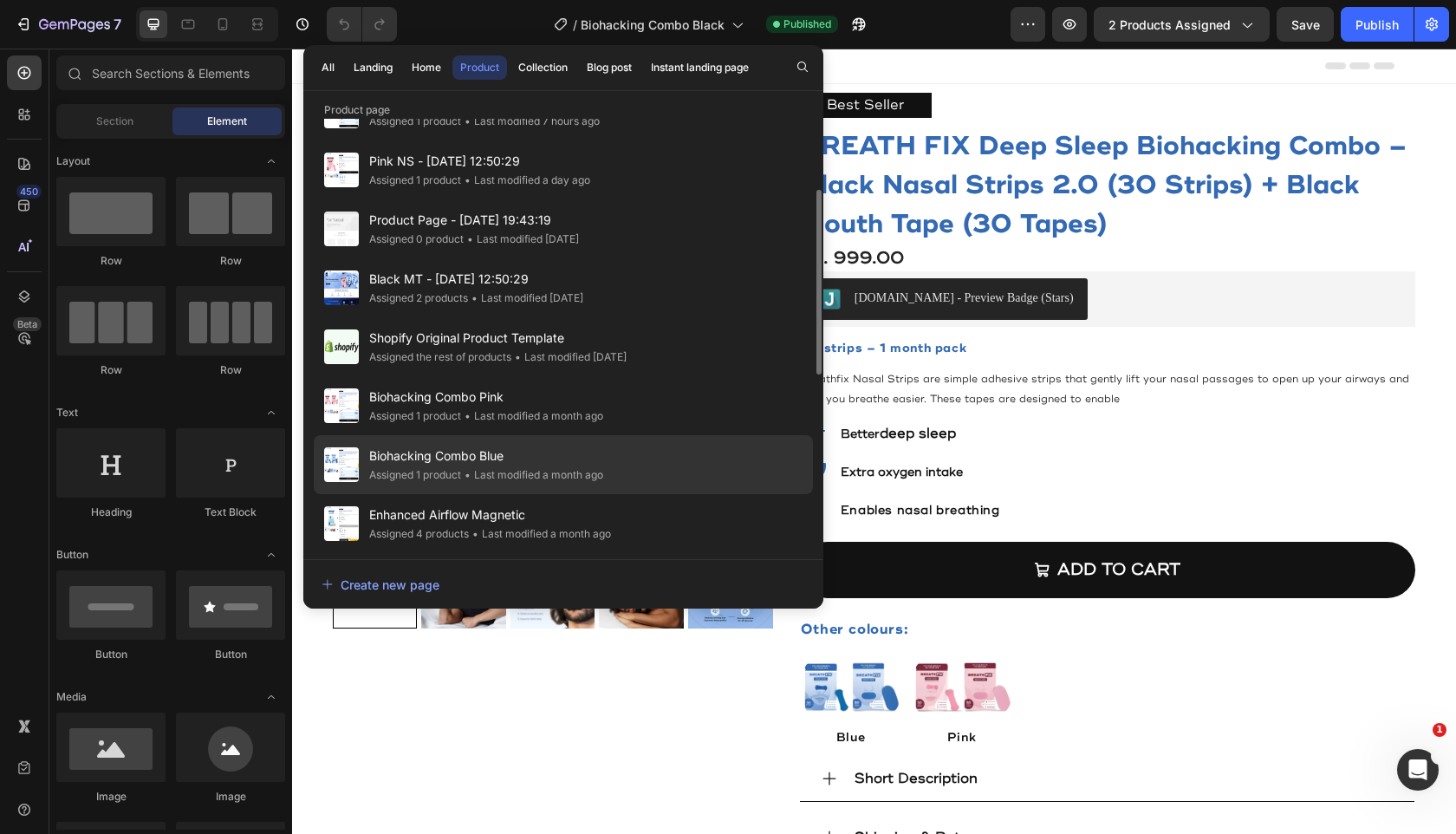
click at [633, 443] on div "Biohacking Combo Blue Assigned 1 product • Last modified a month ago" at bounding box center [564, 464] width 499 height 59
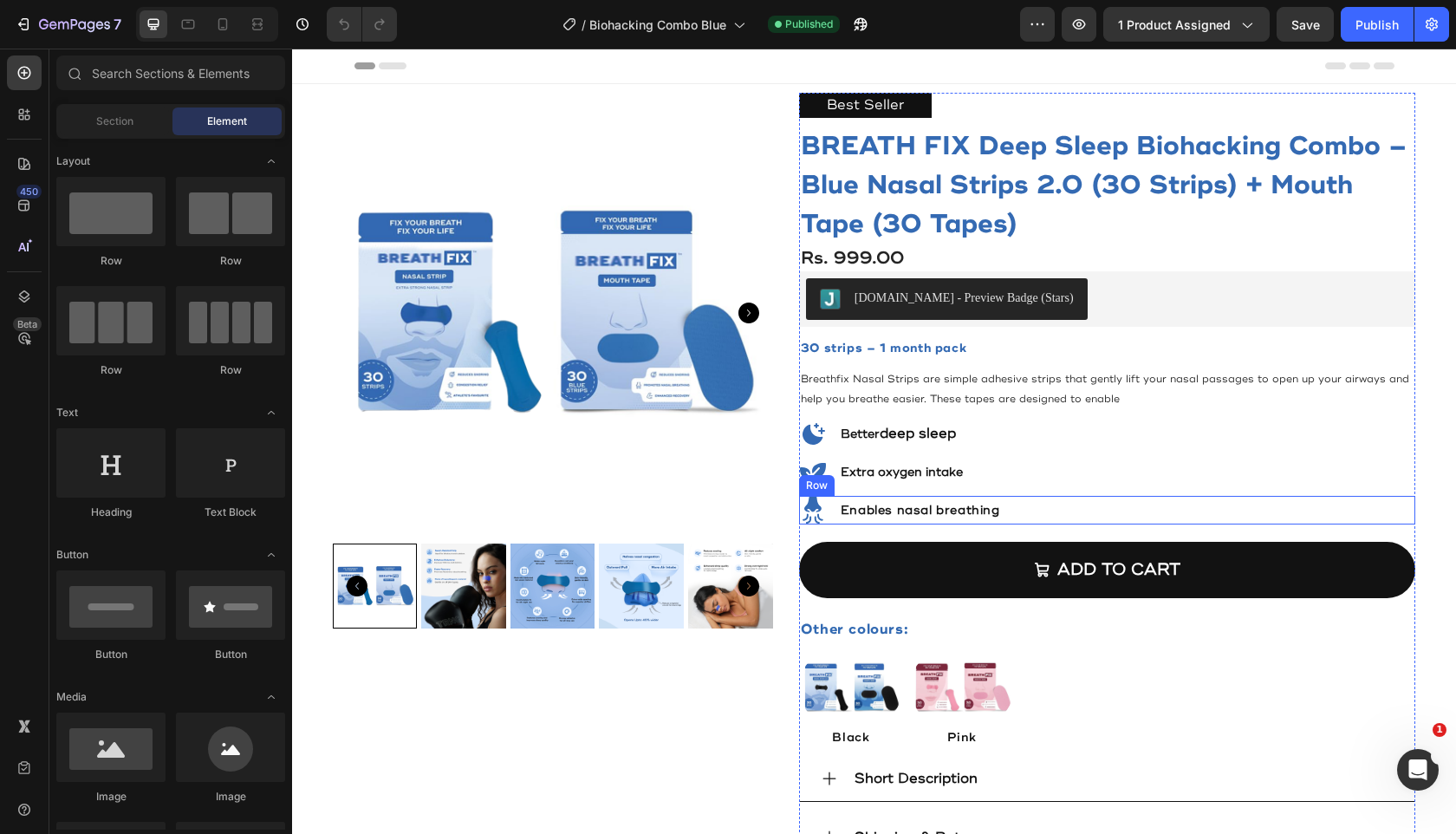
click at [1061, 517] on div "Icon Enables nasal breathing Heading Row" at bounding box center [1108, 511] width 617 height 30
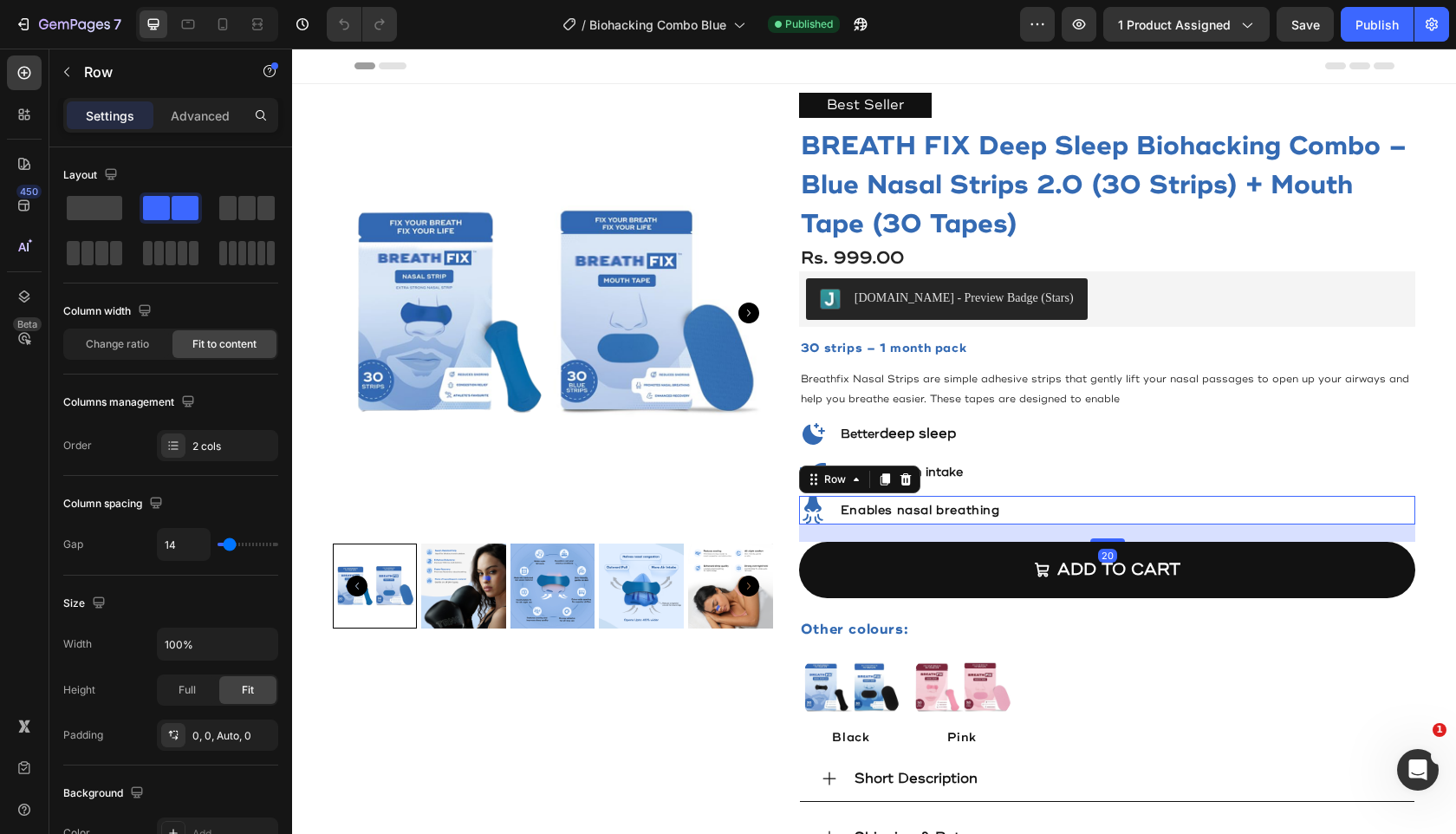
click at [1071, 533] on div "20" at bounding box center [1108, 533] width 617 height 18
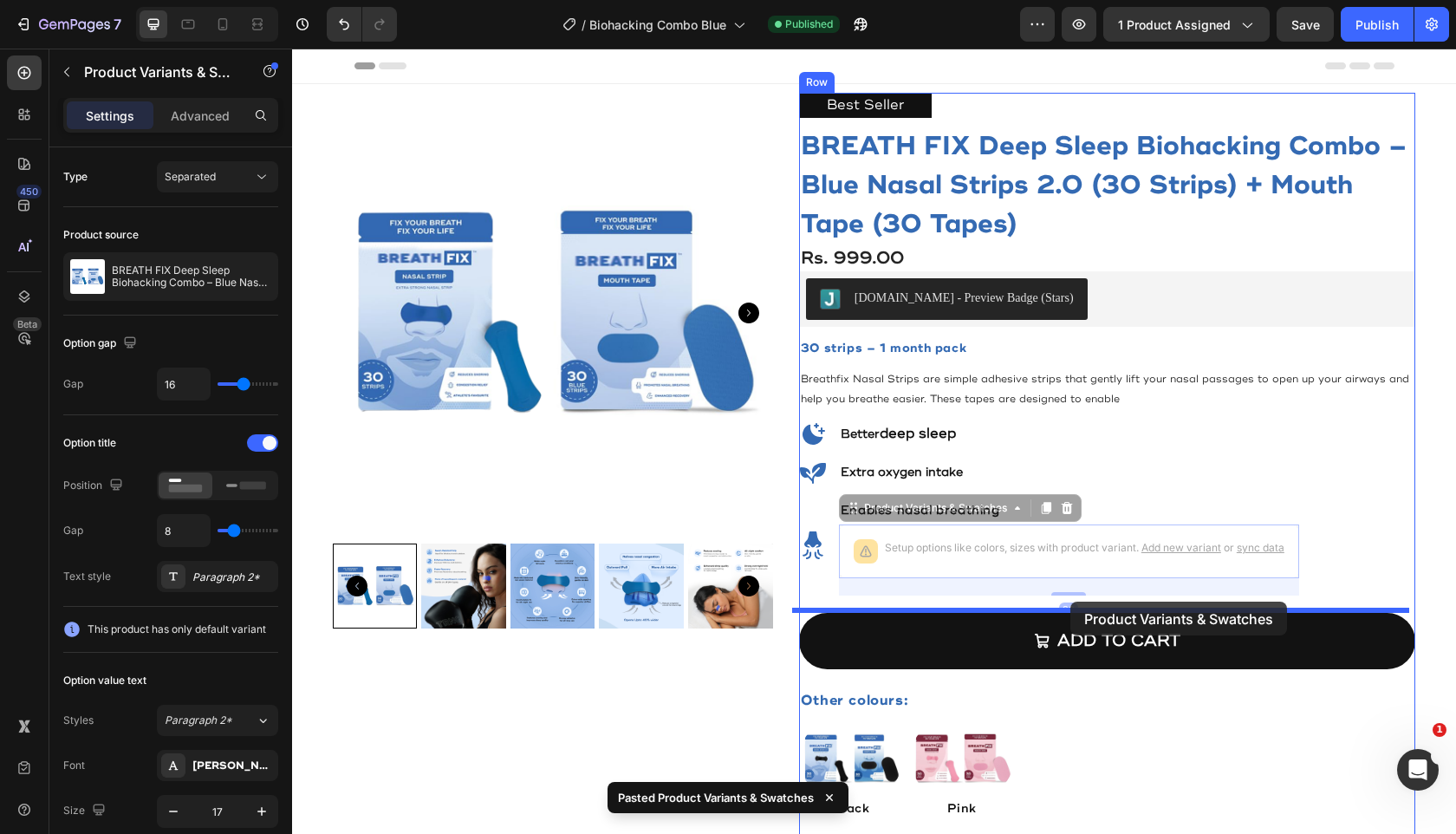
drag, startPoint x: 1070, startPoint y: 538, endPoint x: 1071, endPoint y: 601, distance: 63.0
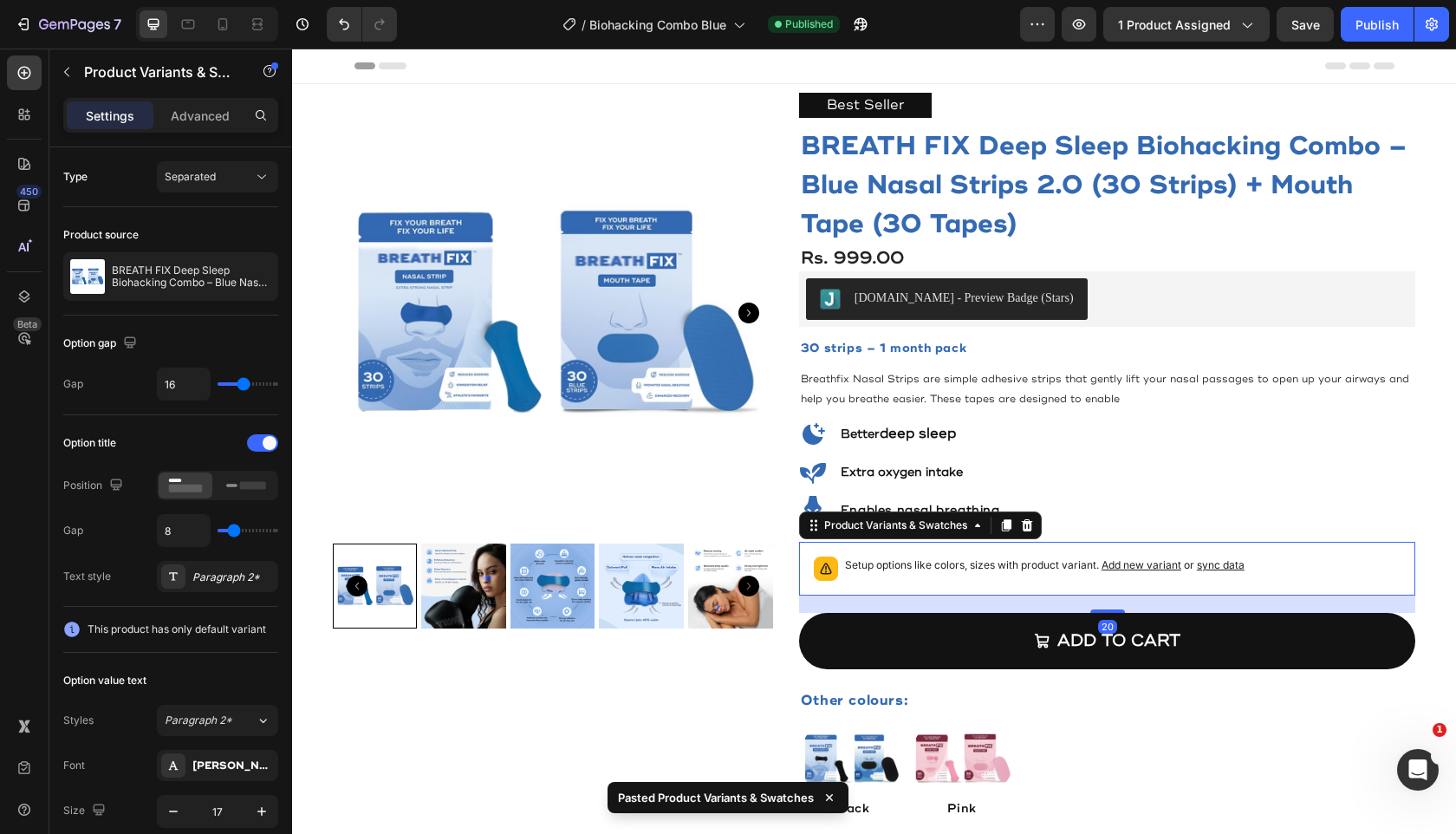
click at [1212, 569] on p "Setup options like colors, sizes with product variant. Add new variant or sync …" at bounding box center [1045, 565] width 400 height 18
click at [1212, 565] on span "sync data" at bounding box center [1221, 564] width 47 height 13
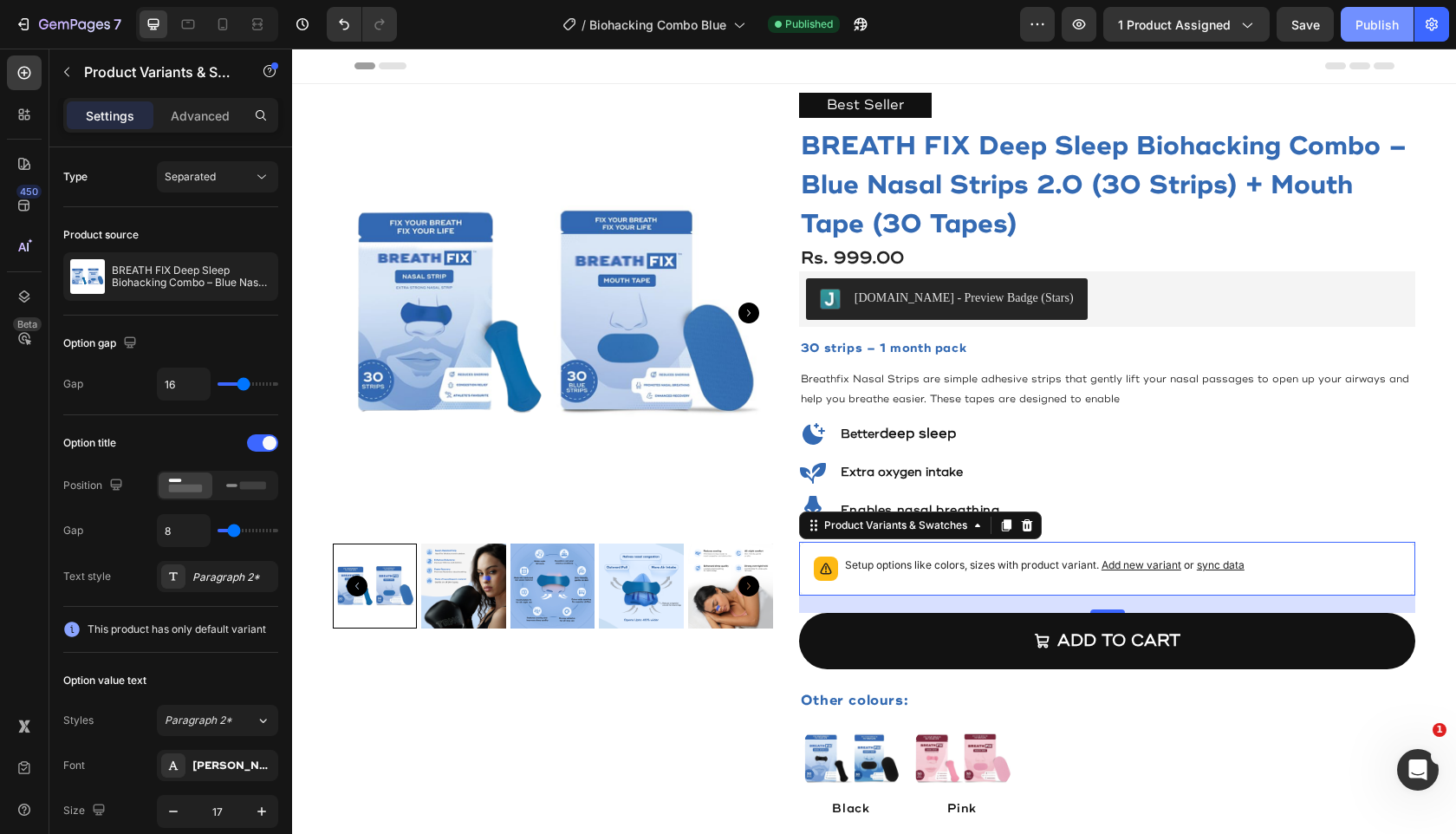
click at [1390, 28] on div "Publish" at bounding box center [1377, 25] width 43 height 18
